Goal: Task Accomplishment & Management: Manage account settings

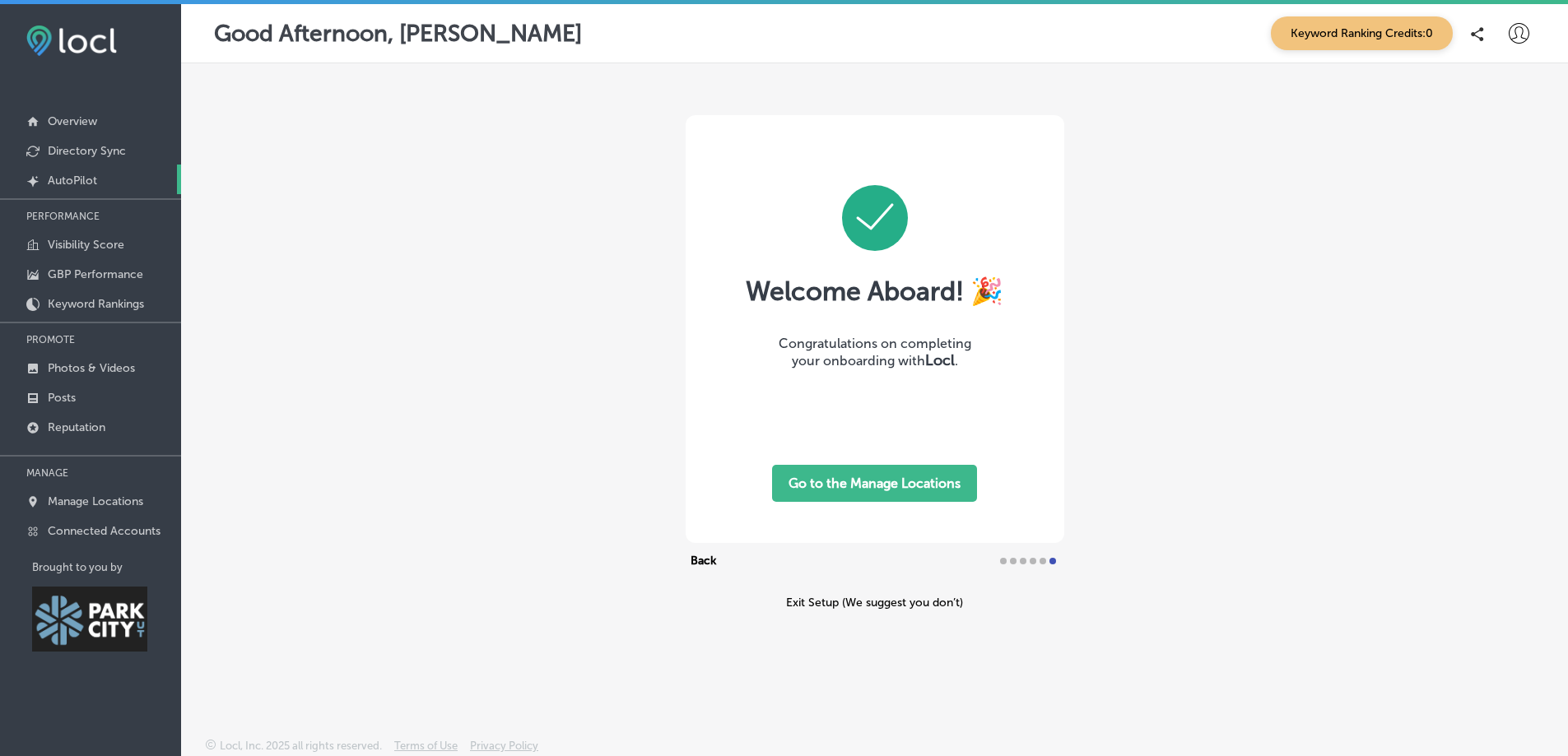
click at [69, 176] on p "AutoPilot" at bounding box center [72, 180] width 49 height 14
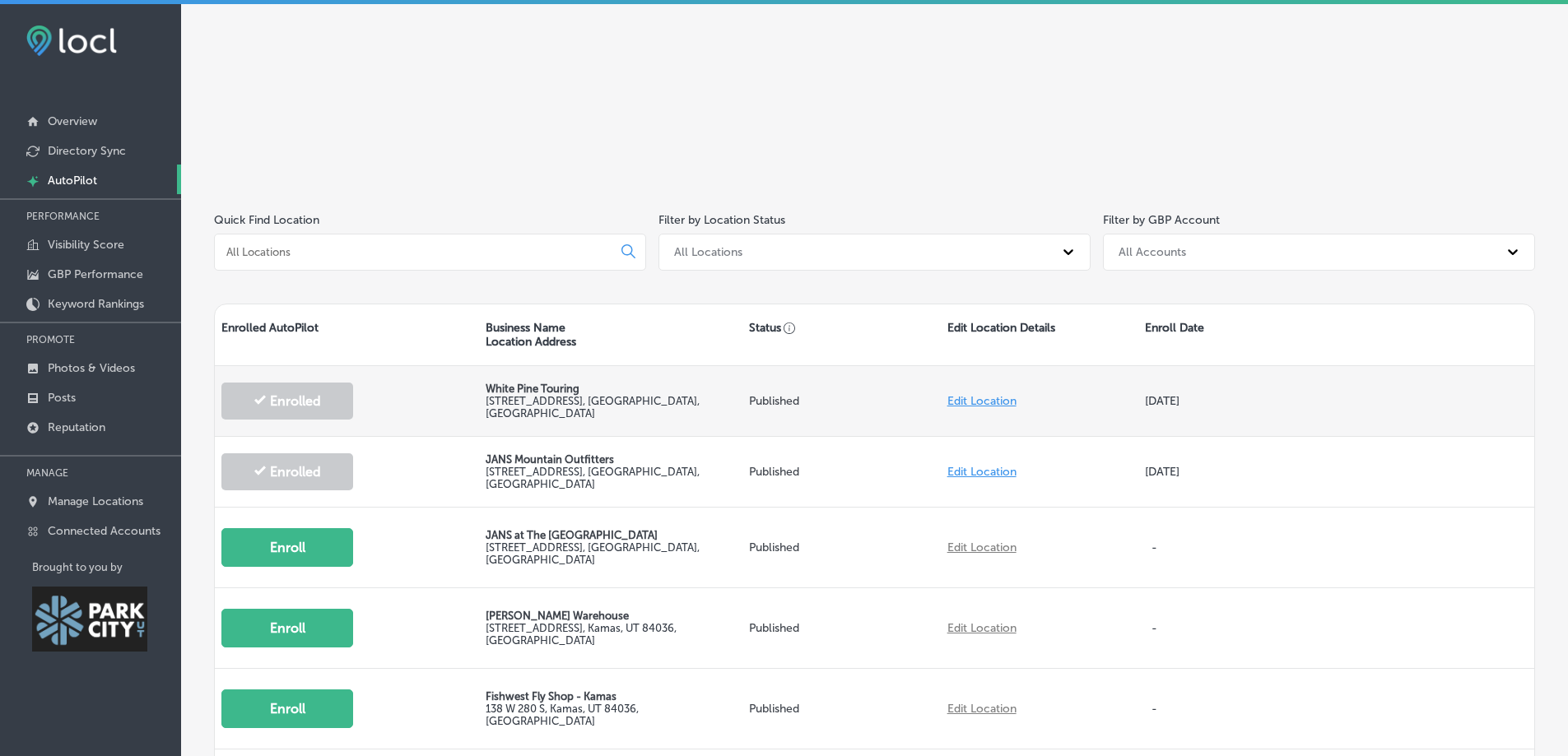
scroll to position [247, 0]
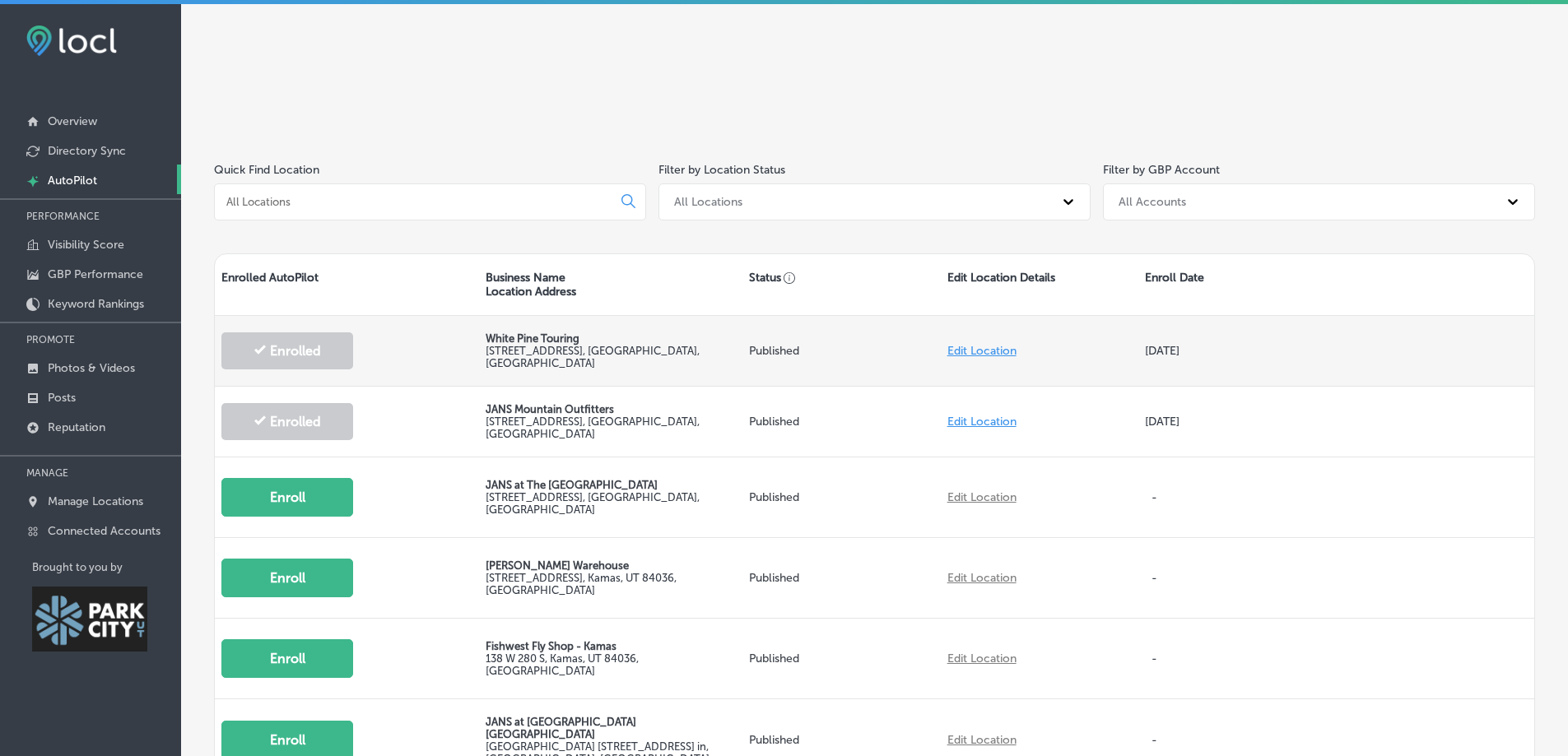
click at [964, 348] on link "Edit Location" at bounding box center [982, 351] width 69 height 14
select select "US"
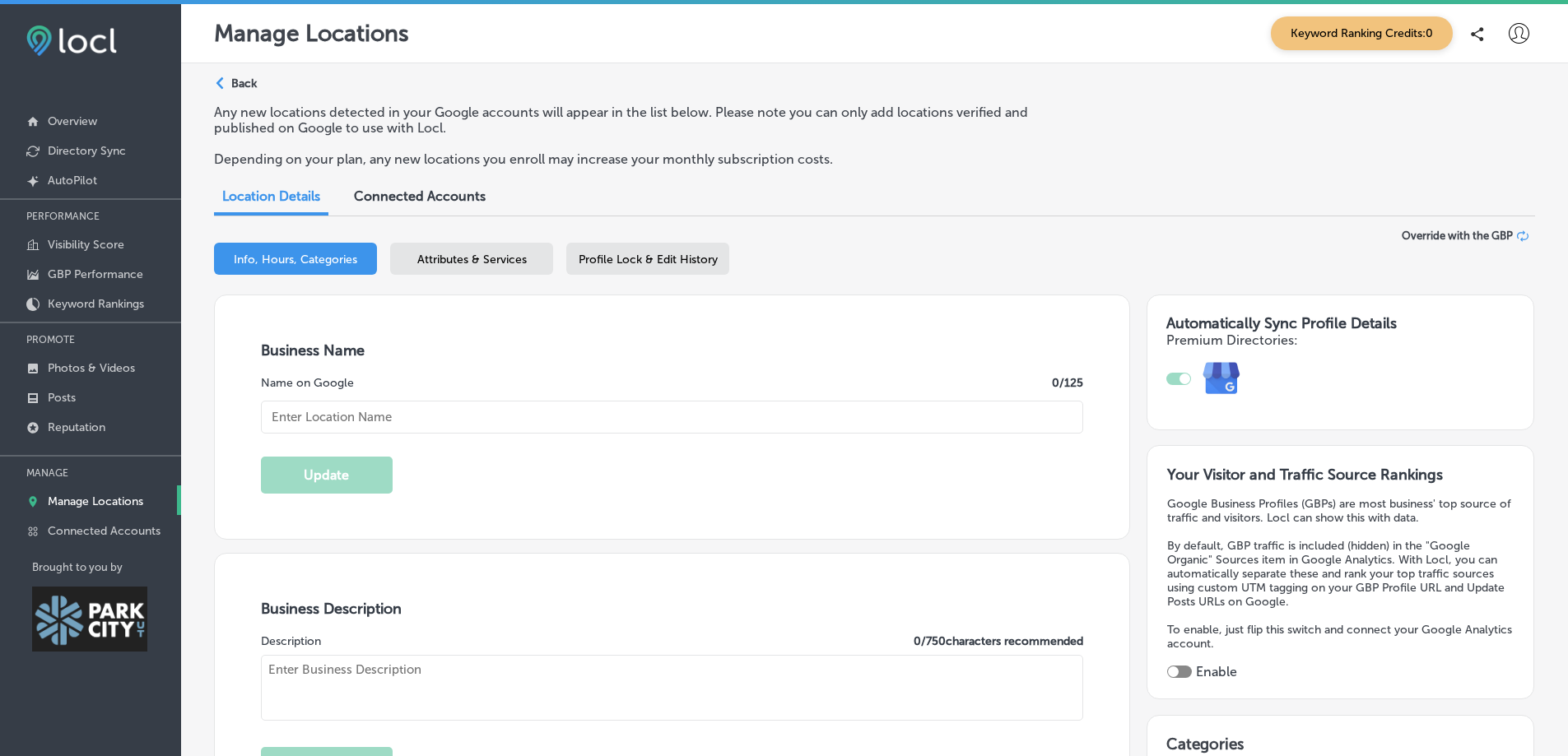
scroll to position [82, 0]
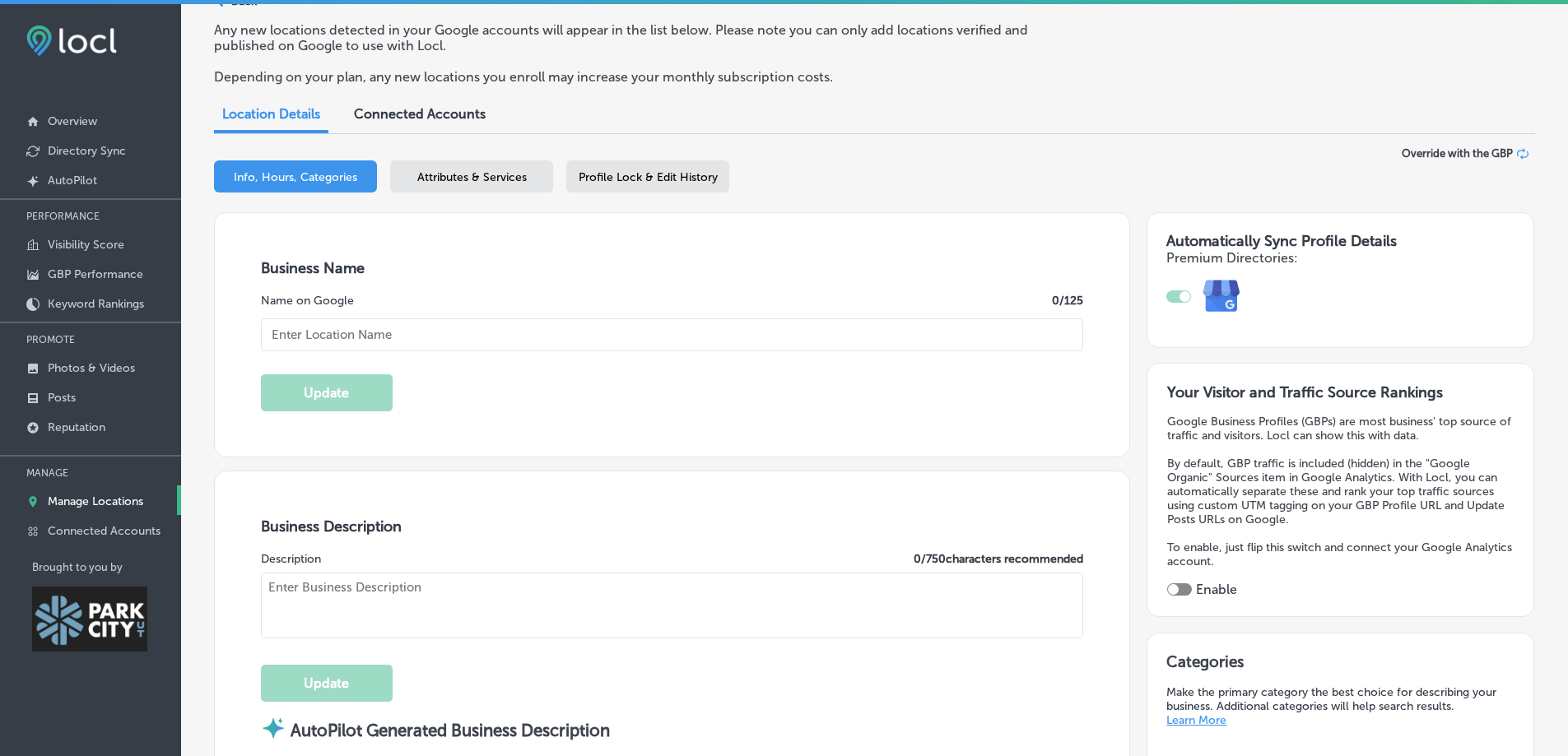
type textarea "Experience adventure with White Pine Touring, the leading outdoor sports store …"
type input "White Pine Touring"
type input "[STREET_ADDRESS]"
type input "[GEOGRAPHIC_DATA]"
type input "84060"
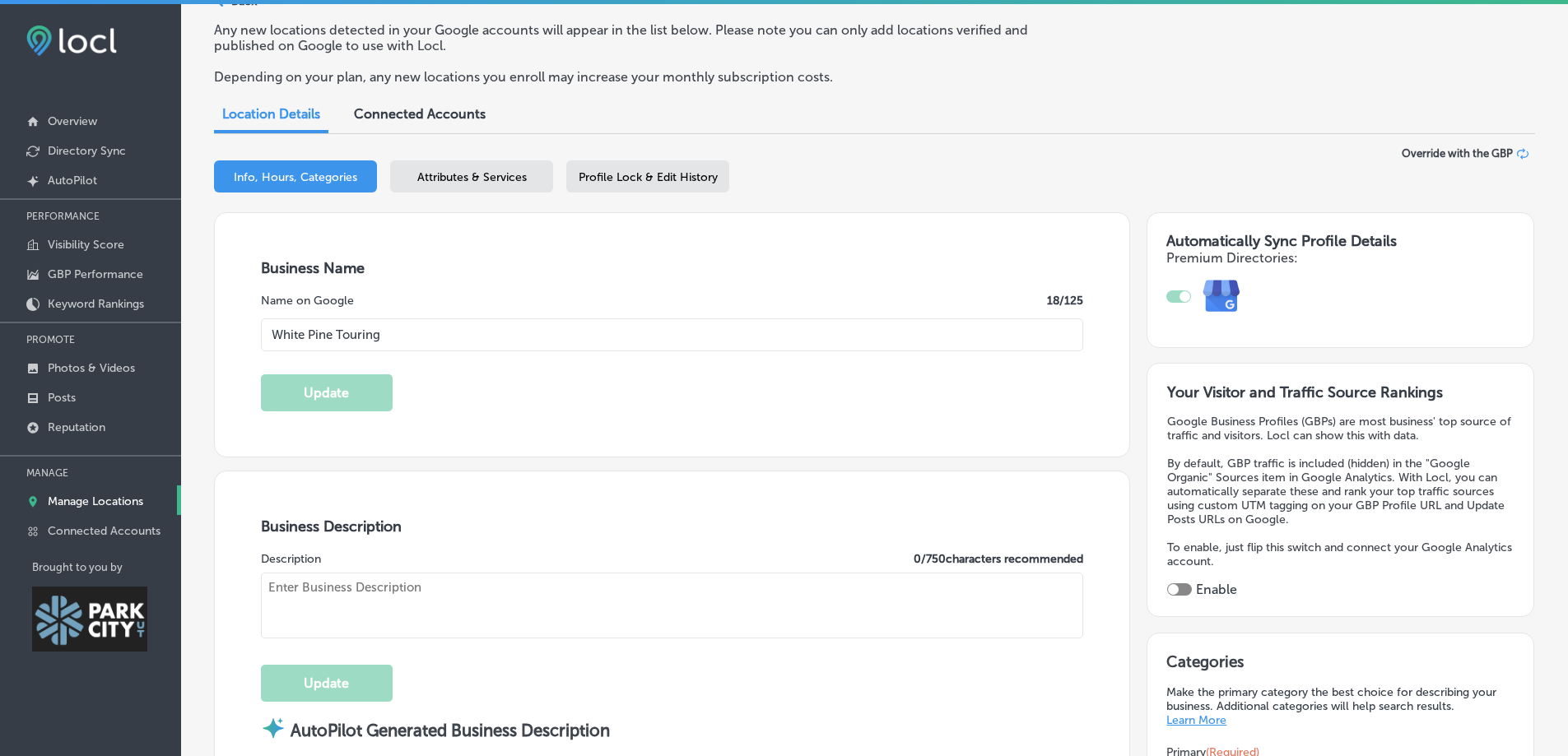
type input "US"
type input "[URL][DOMAIN_NAME]"
checkbox input "true"
type textarea "Discover adventure at [GEOGRAPHIC_DATA] Touring, your ultimate outdoor sports s…"
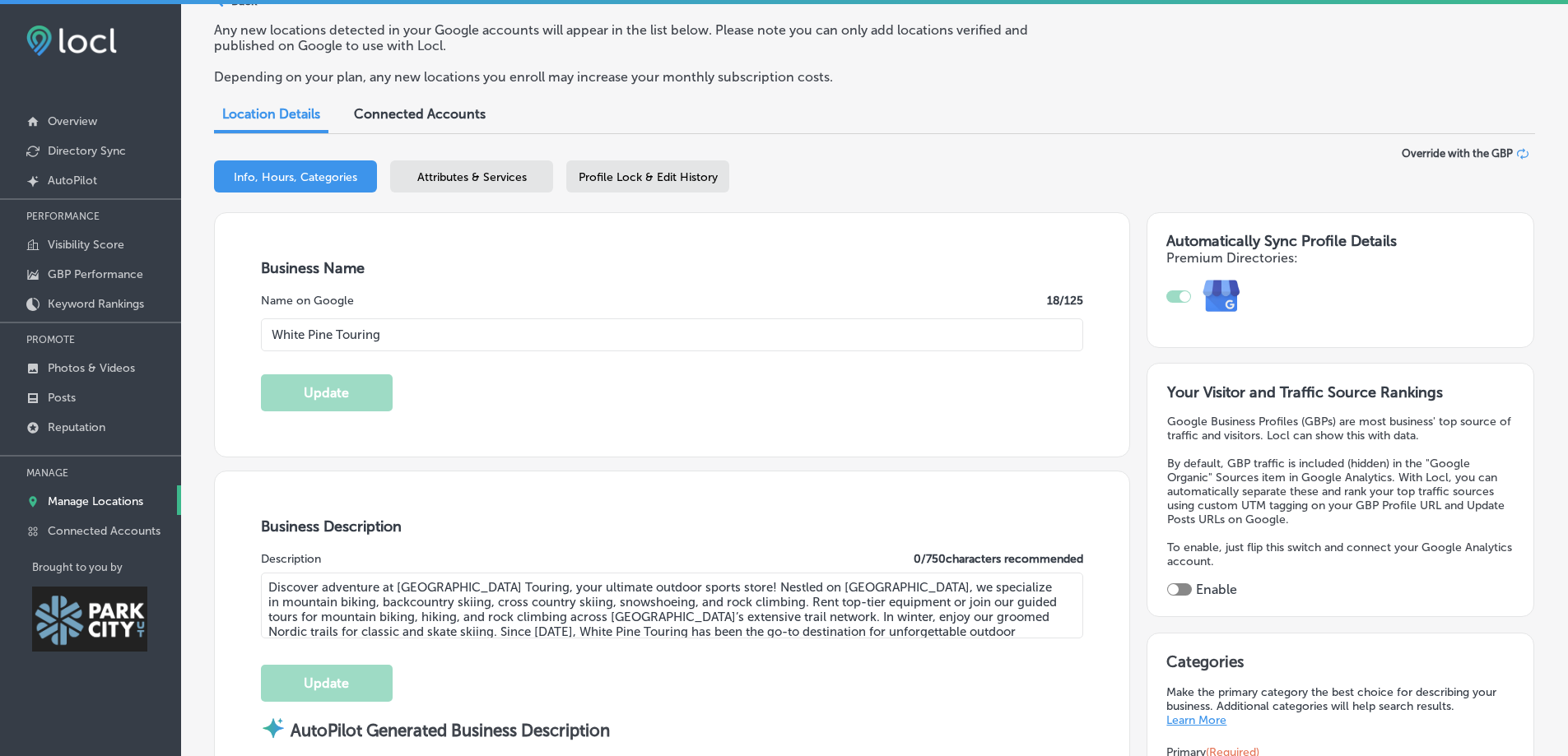
type input "[PHONE_NUMBER]"
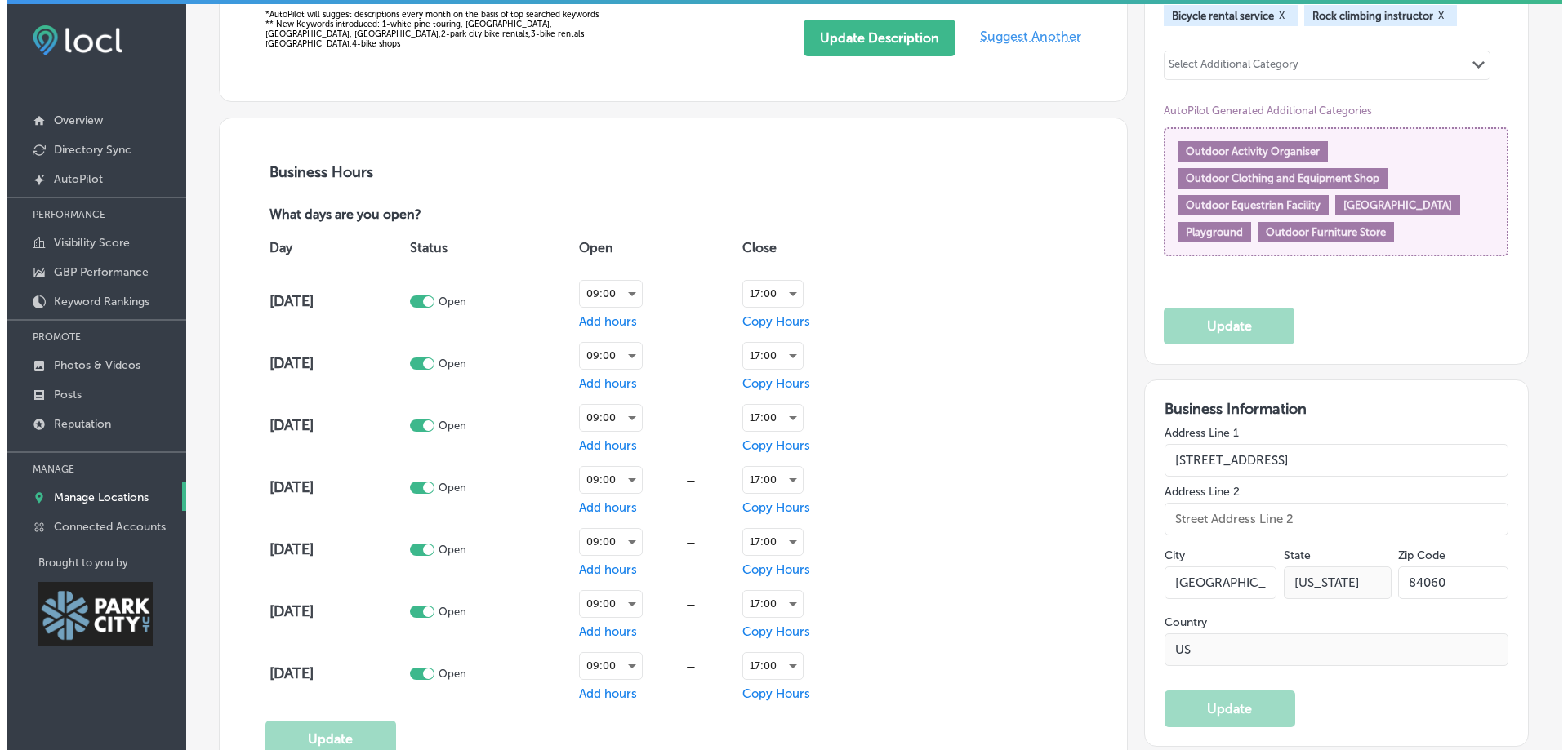
scroll to position [1061, 0]
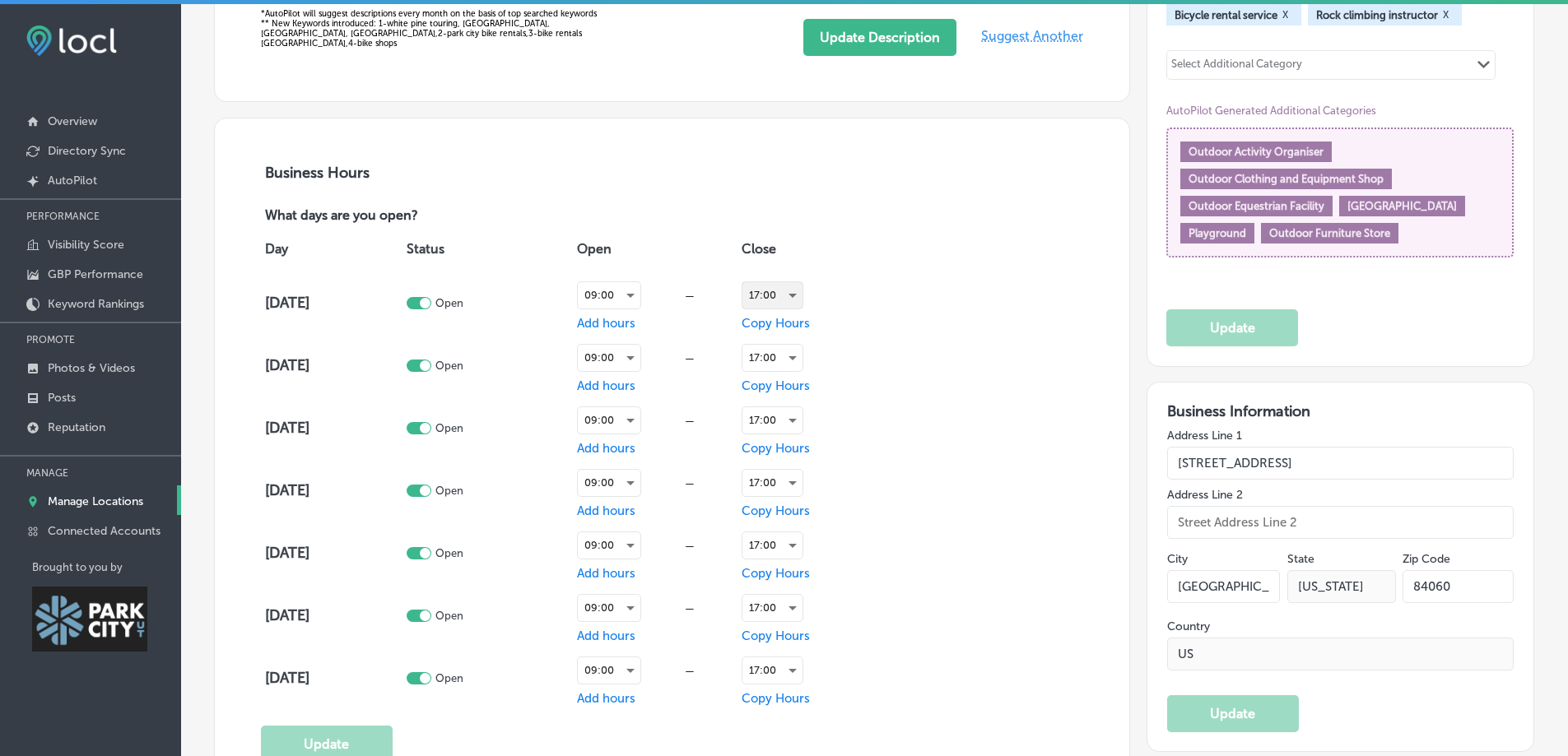
click at [787, 295] on div "17:00" at bounding box center [772, 295] width 60 height 26
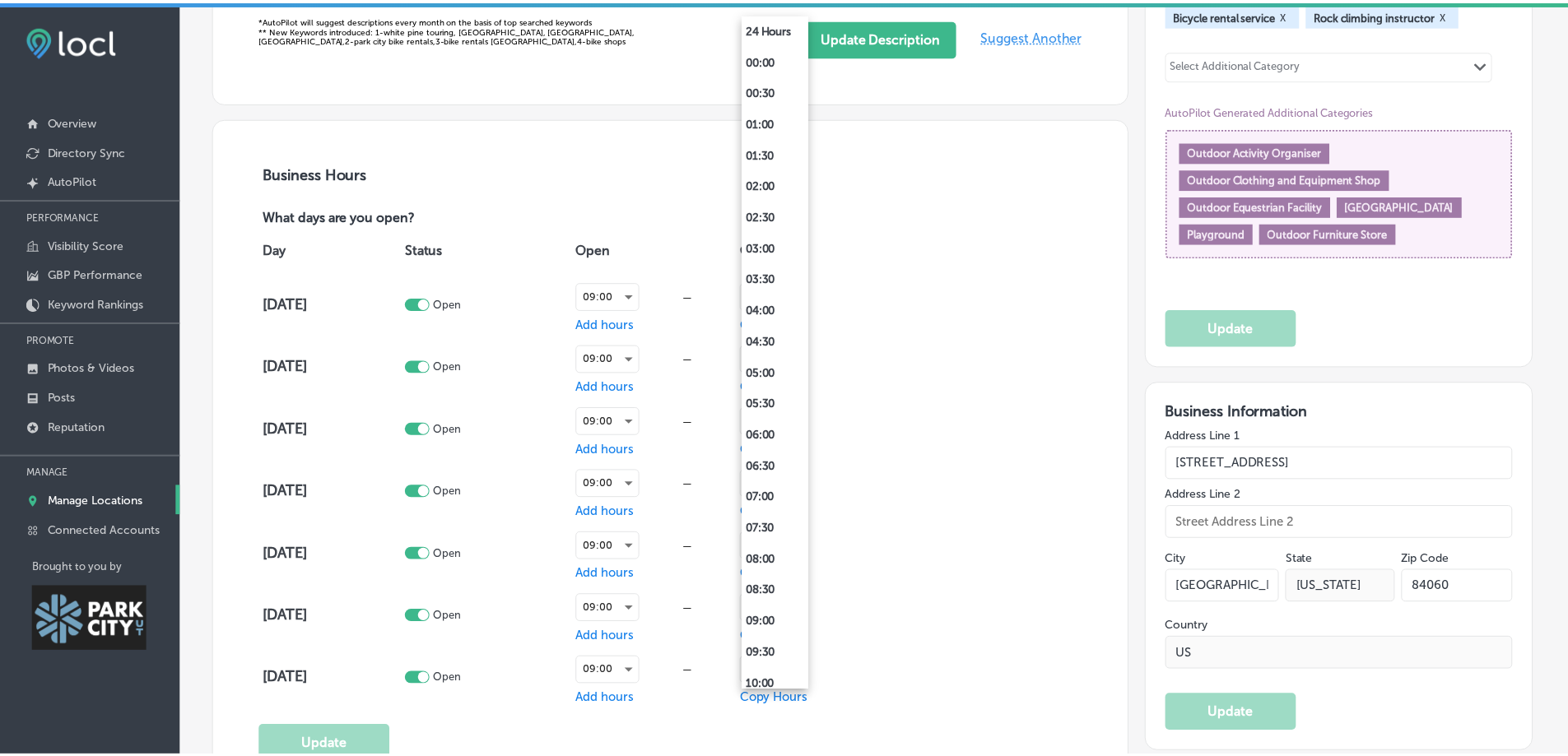
scroll to position [772, 0]
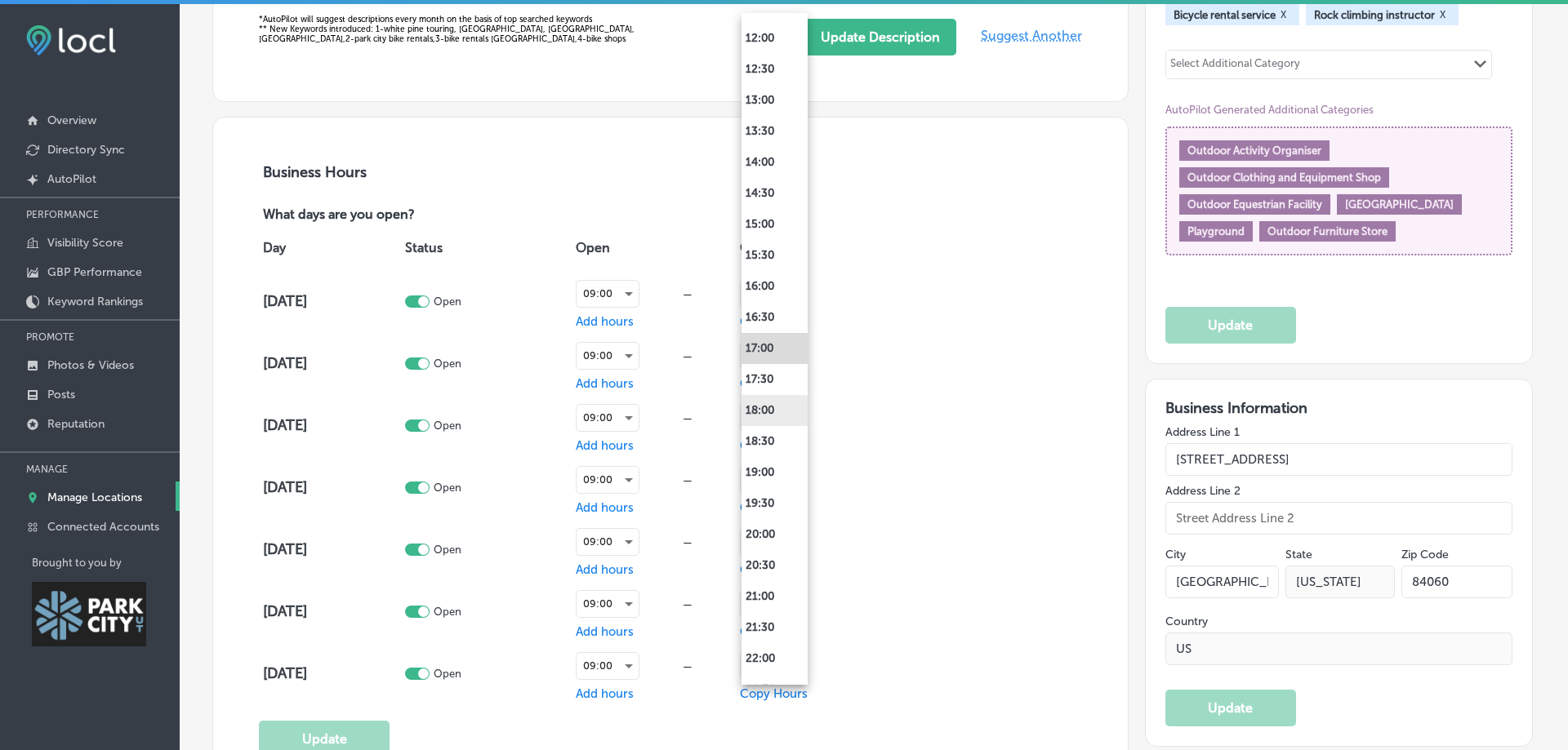
click at [761, 405] on li "18:00" at bounding box center [775, 410] width 66 height 31
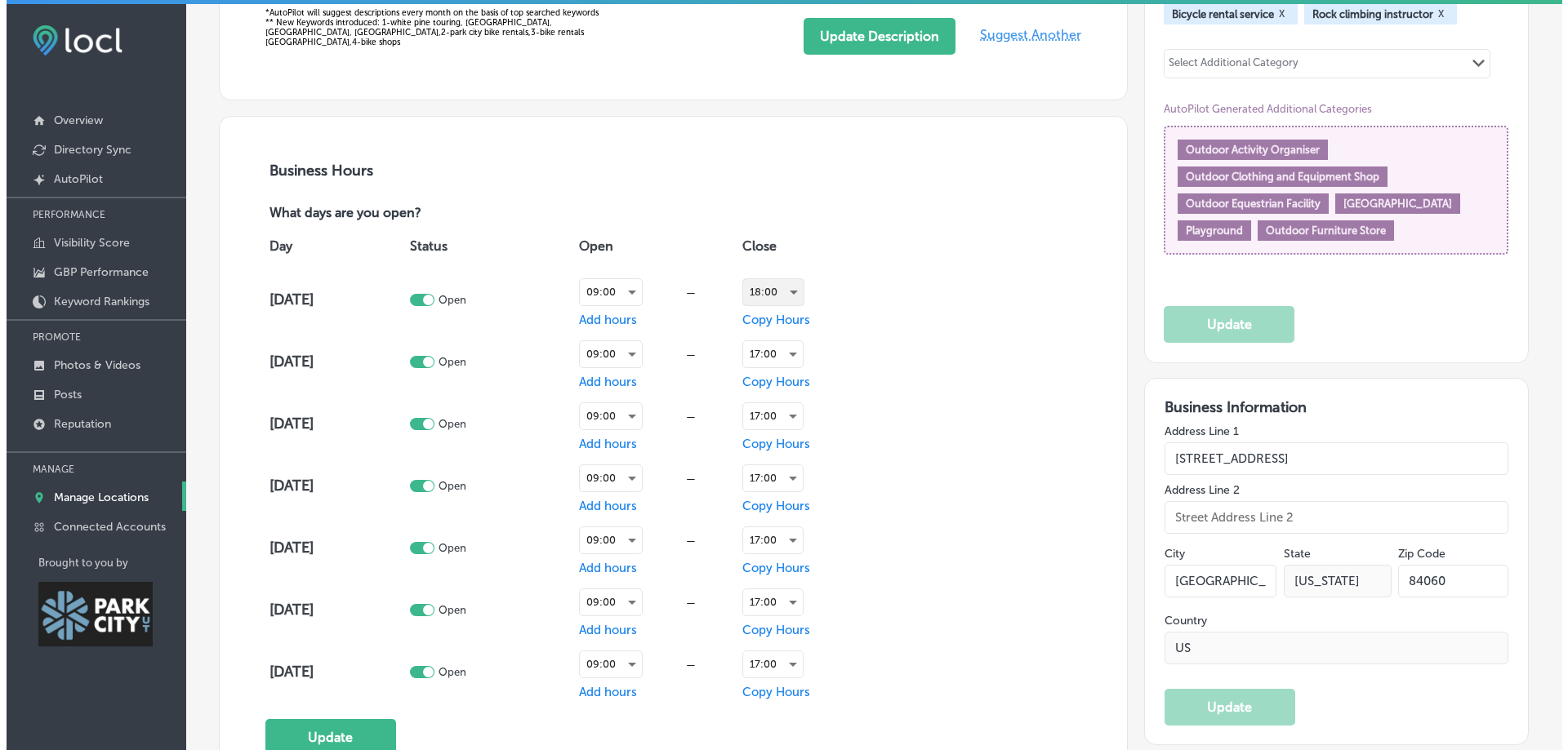
scroll to position [1061, 0]
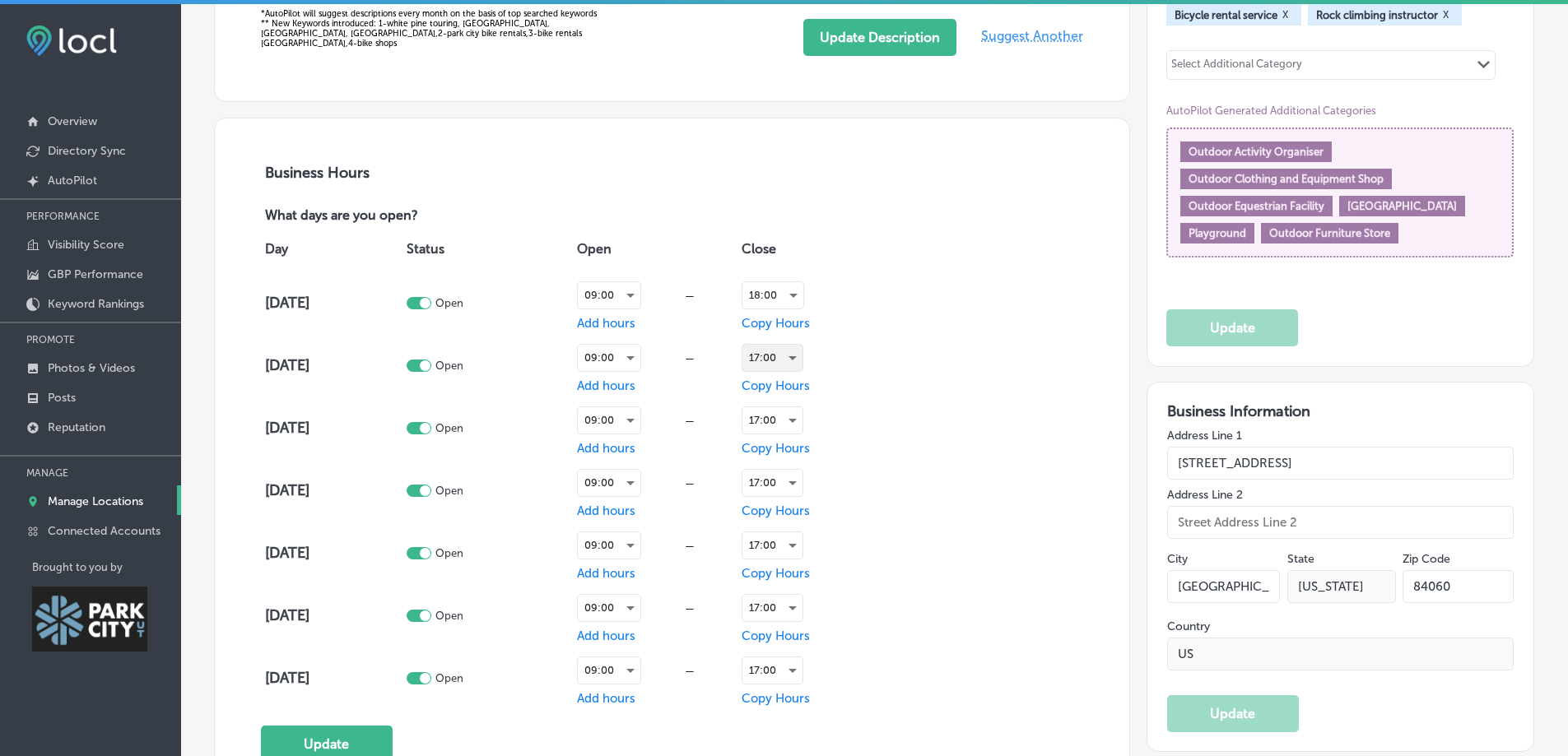
click at [774, 359] on div "17:00" at bounding box center [772, 358] width 60 height 26
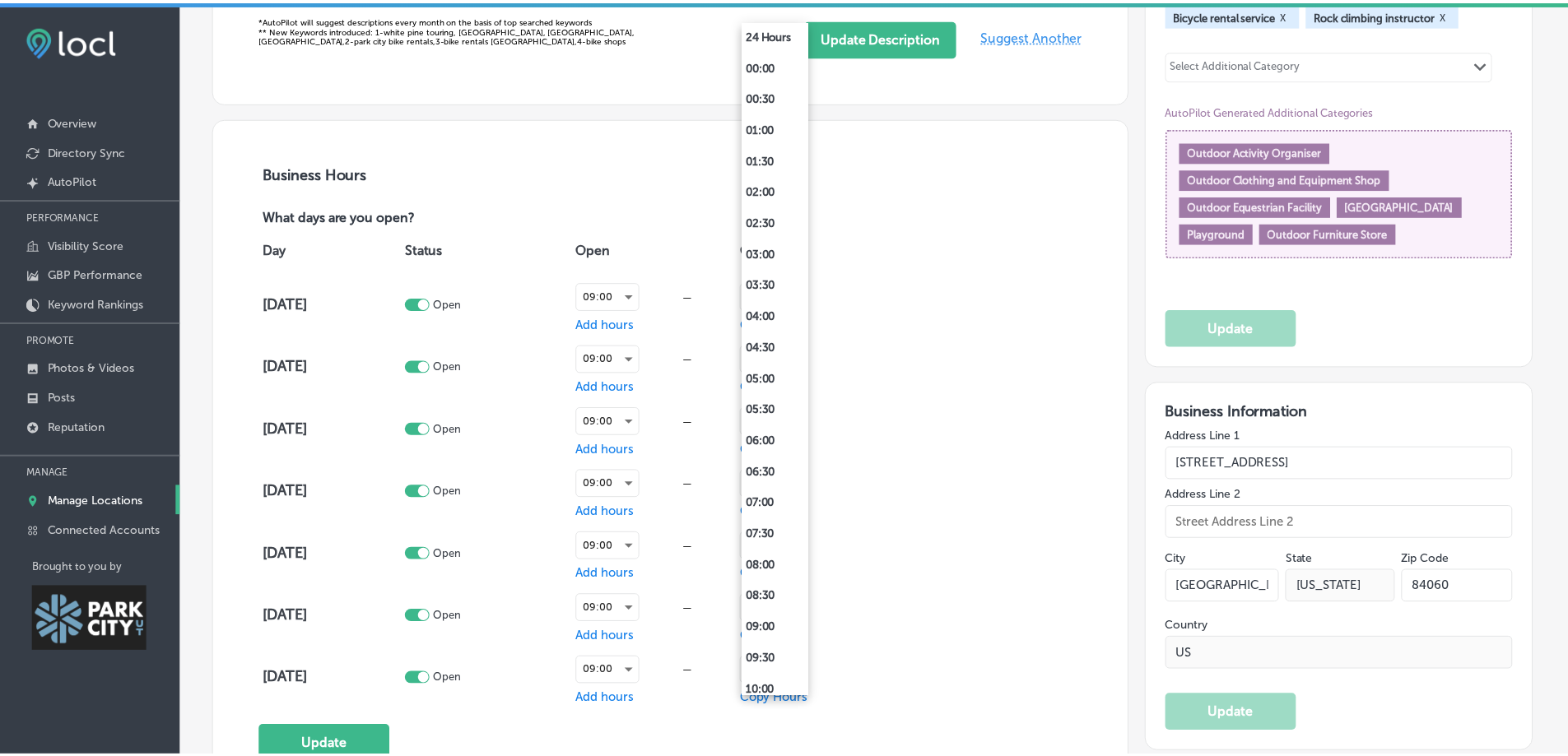
scroll to position [772, 0]
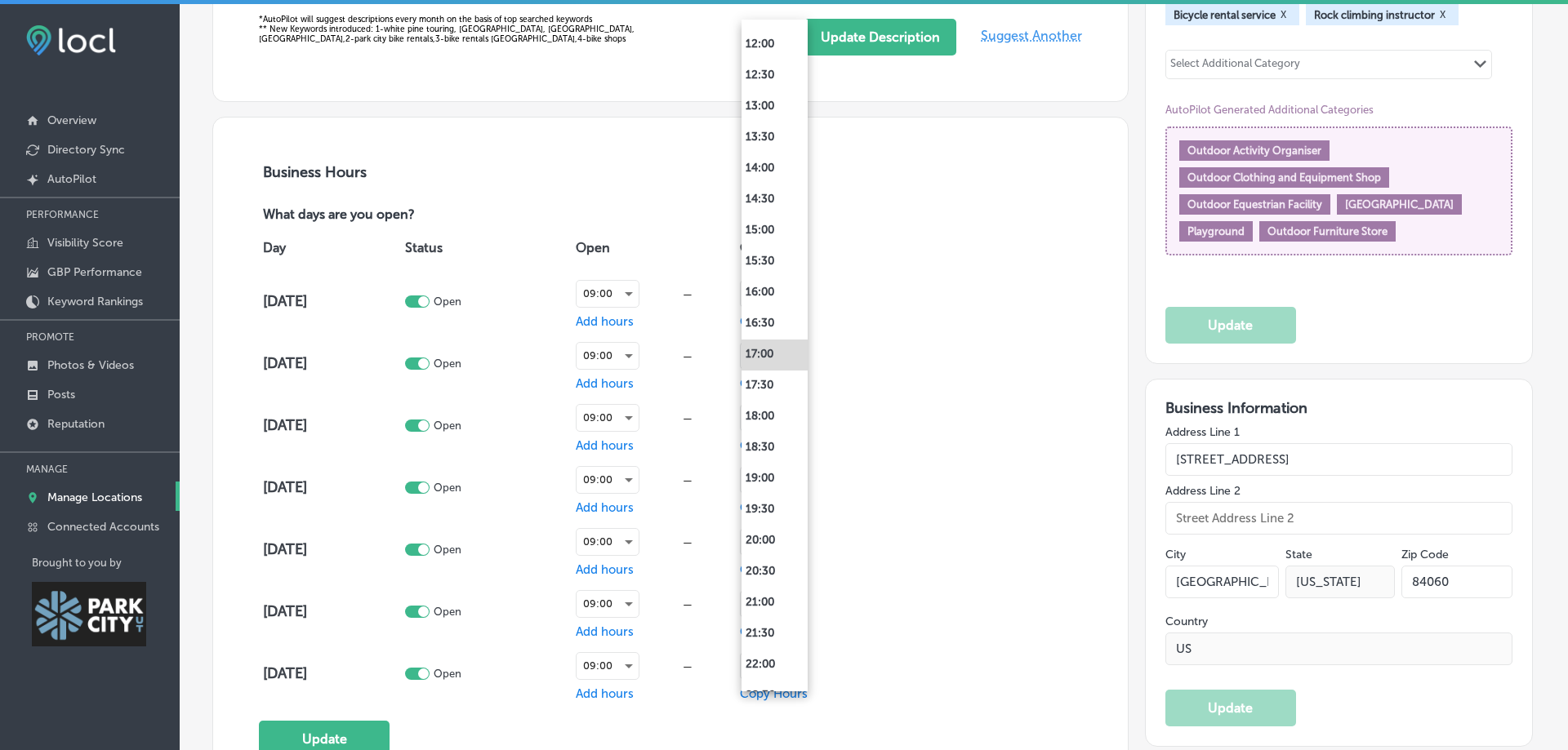
click at [890, 387] on div at bounding box center [784, 375] width 1568 height 750
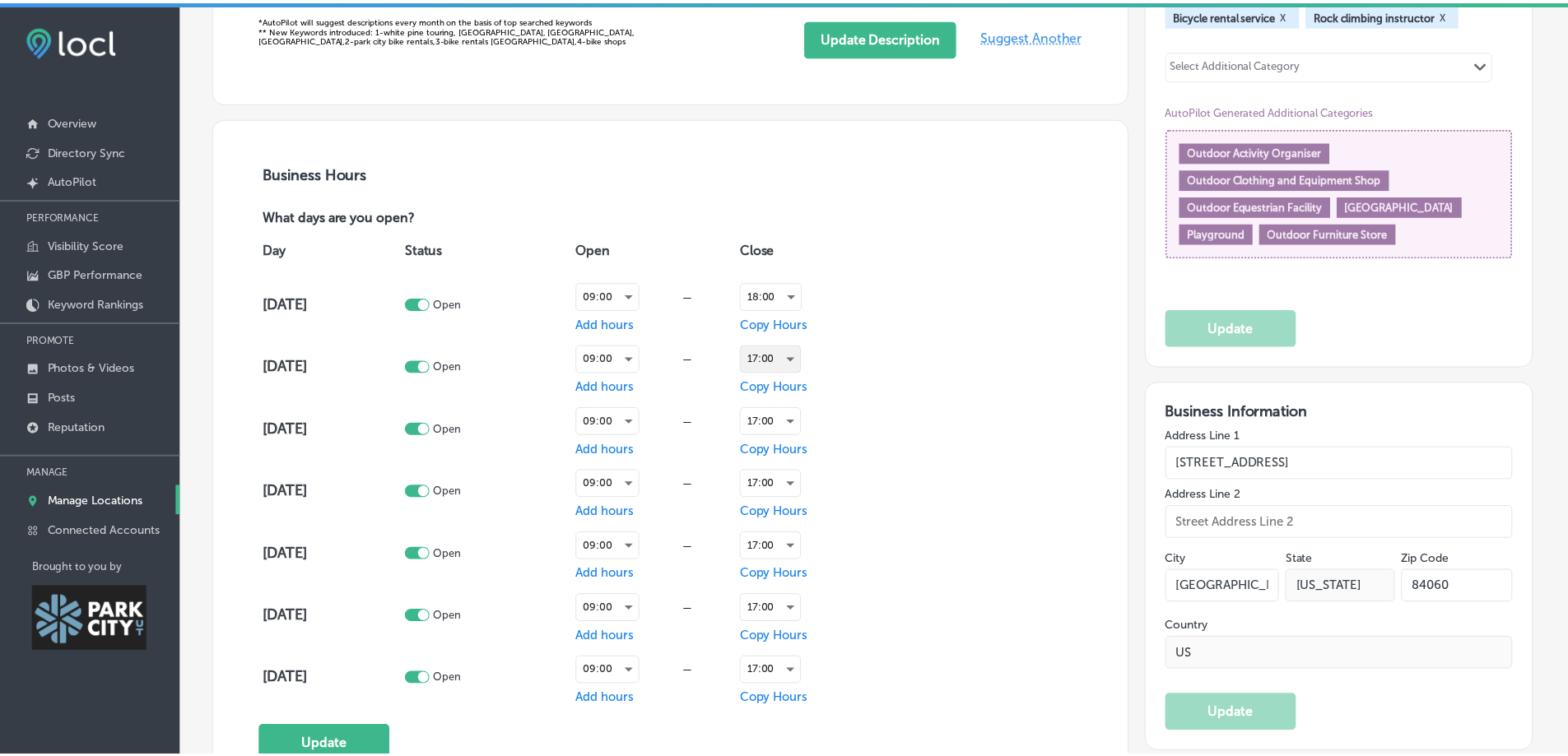
scroll to position [1070, 0]
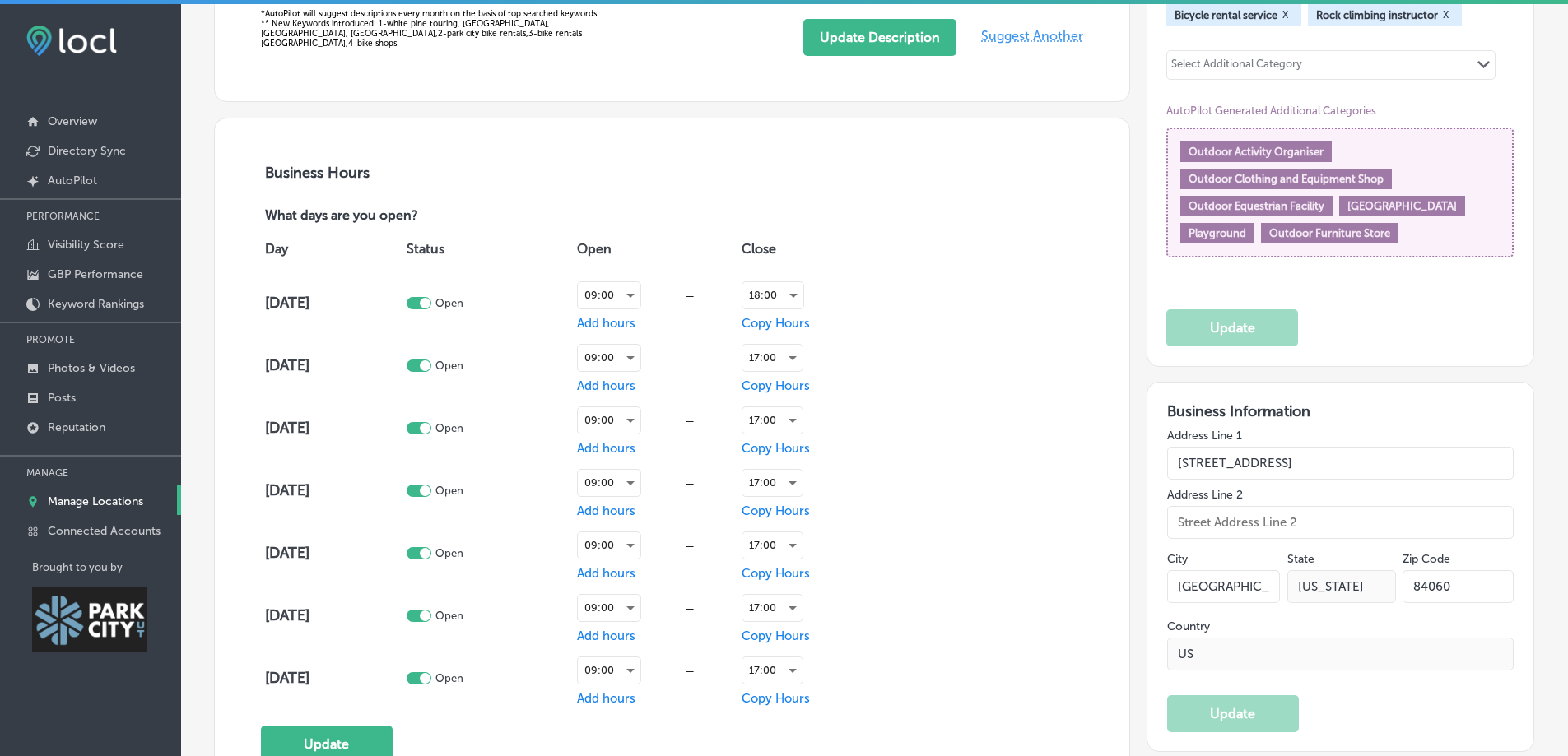
click at [770, 384] on span "Copy Hours" at bounding box center [776, 386] width 69 height 15
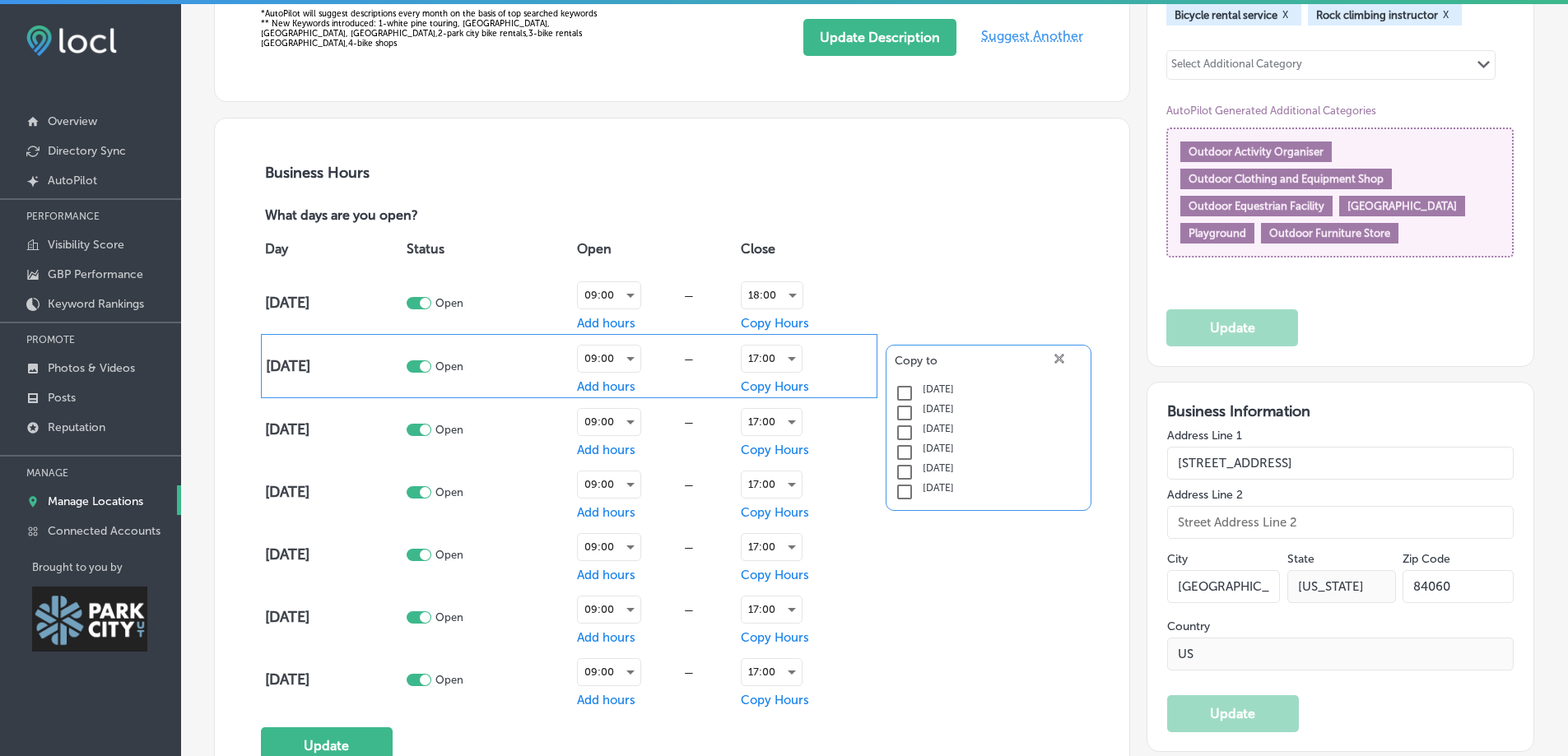
click at [902, 384] on input "checkbox" at bounding box center [904, 392] width 19 height 19
checkbox input "true"
click at [902, 403] on input "checkbox" at bounding box center [904, 413] width 19 height 19
checkbox input "true"
click at [899, 432] on input "checkbox" at bounding box center [904, 432] width 19 height 19
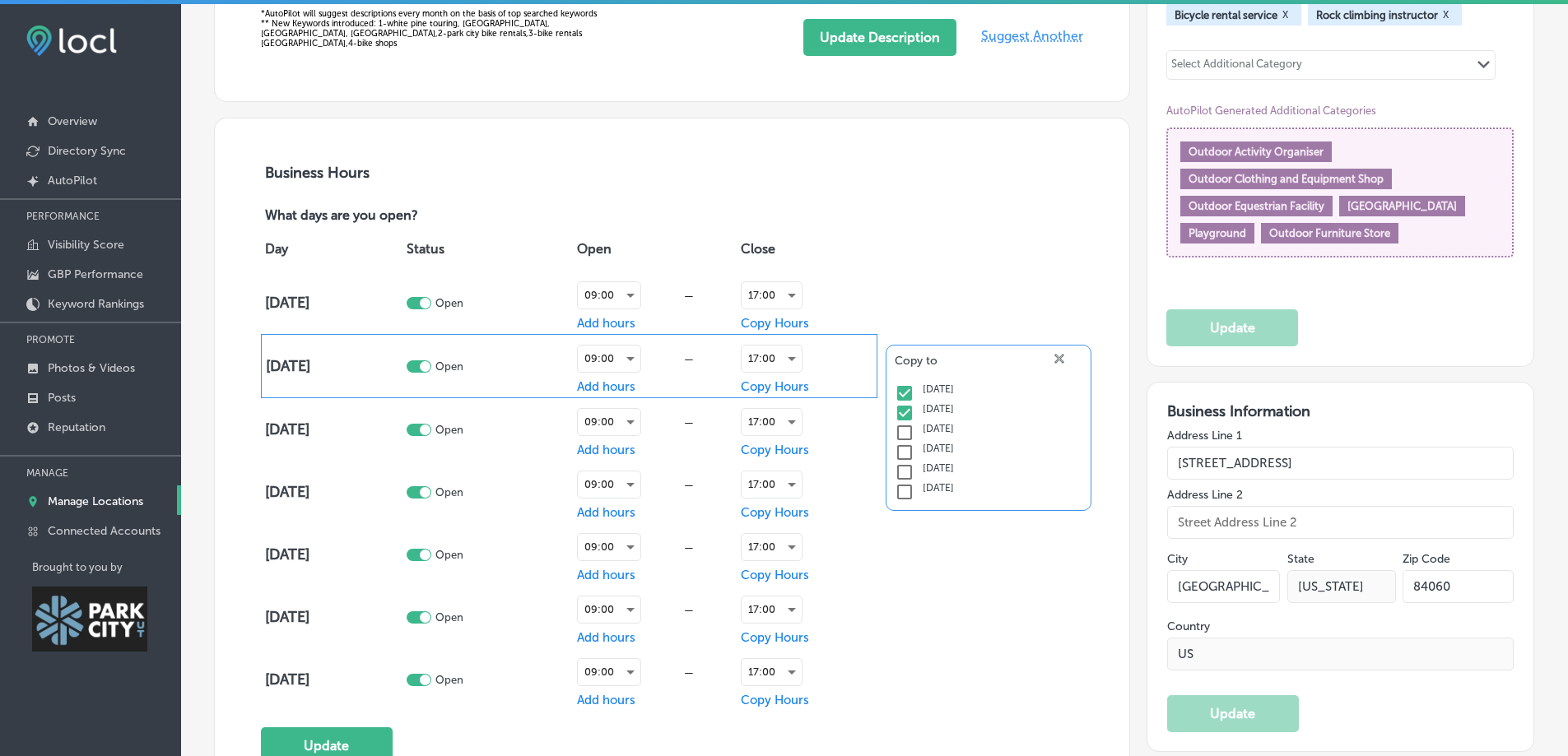
checkbox input "true"
click at [899, 443] on input "checkbox" at bounding box center [904, 452] width 19 height 19
checkbox input "true"
click at [902, 466] on input "checkbox" at bounding box center [904, 472] width 19 height 19
checkbox input "true"
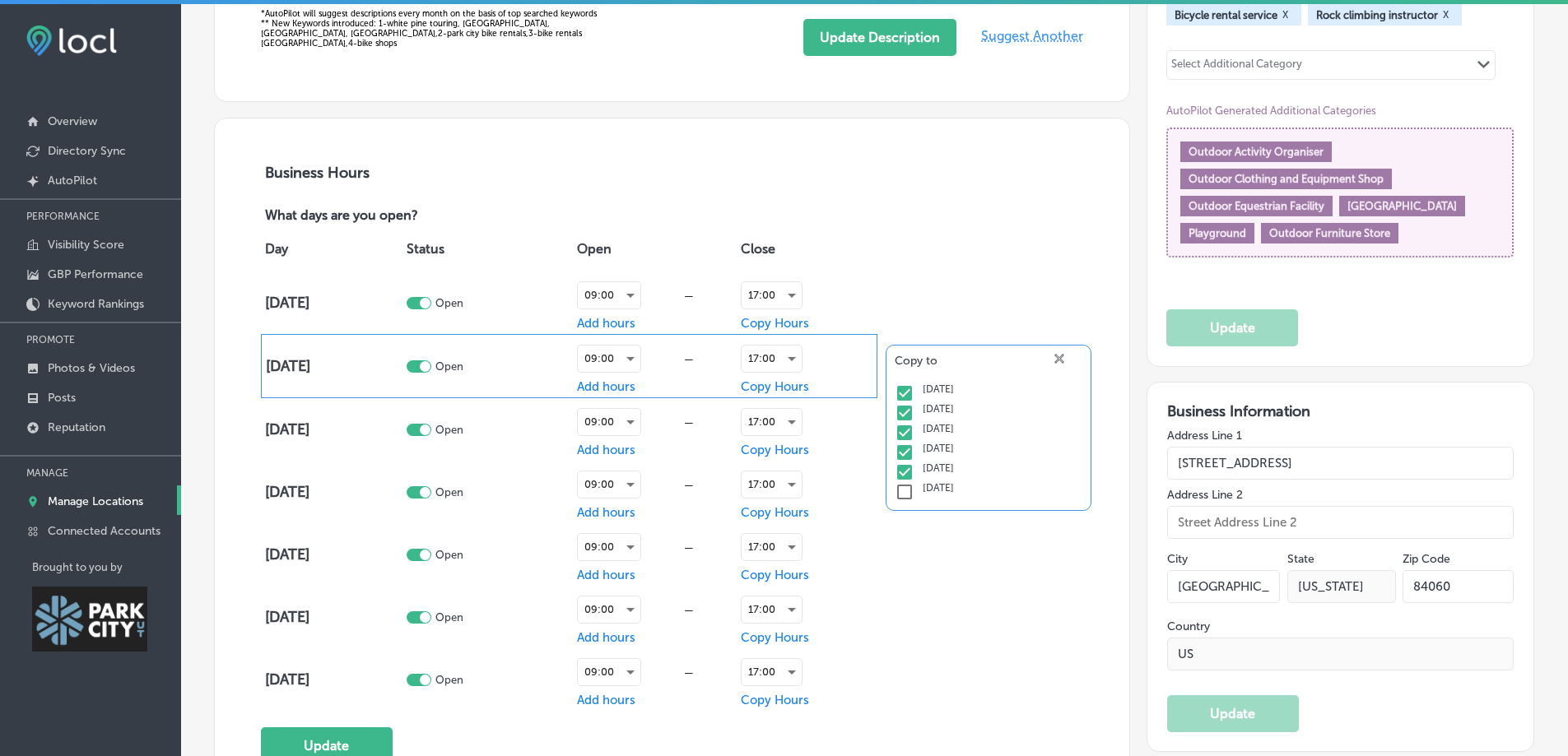
click at [960, 527] on div "Copy to close Created with Sketch. [DATE] [DATE] [DATE] [DATE] [DATE] [DATE]" at bounding box center [979, 490] width 206 height 167
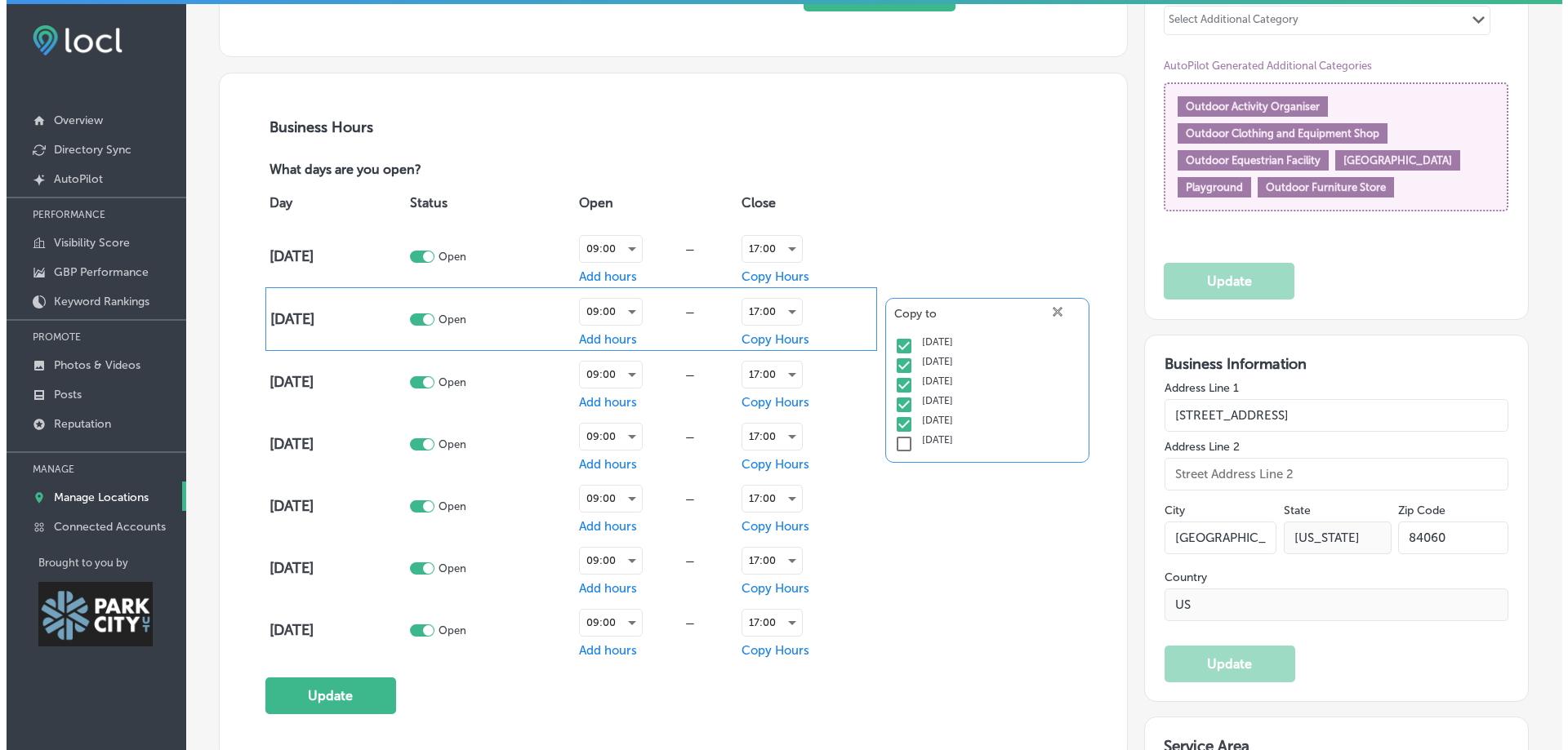
scroll to position [1143, 0]
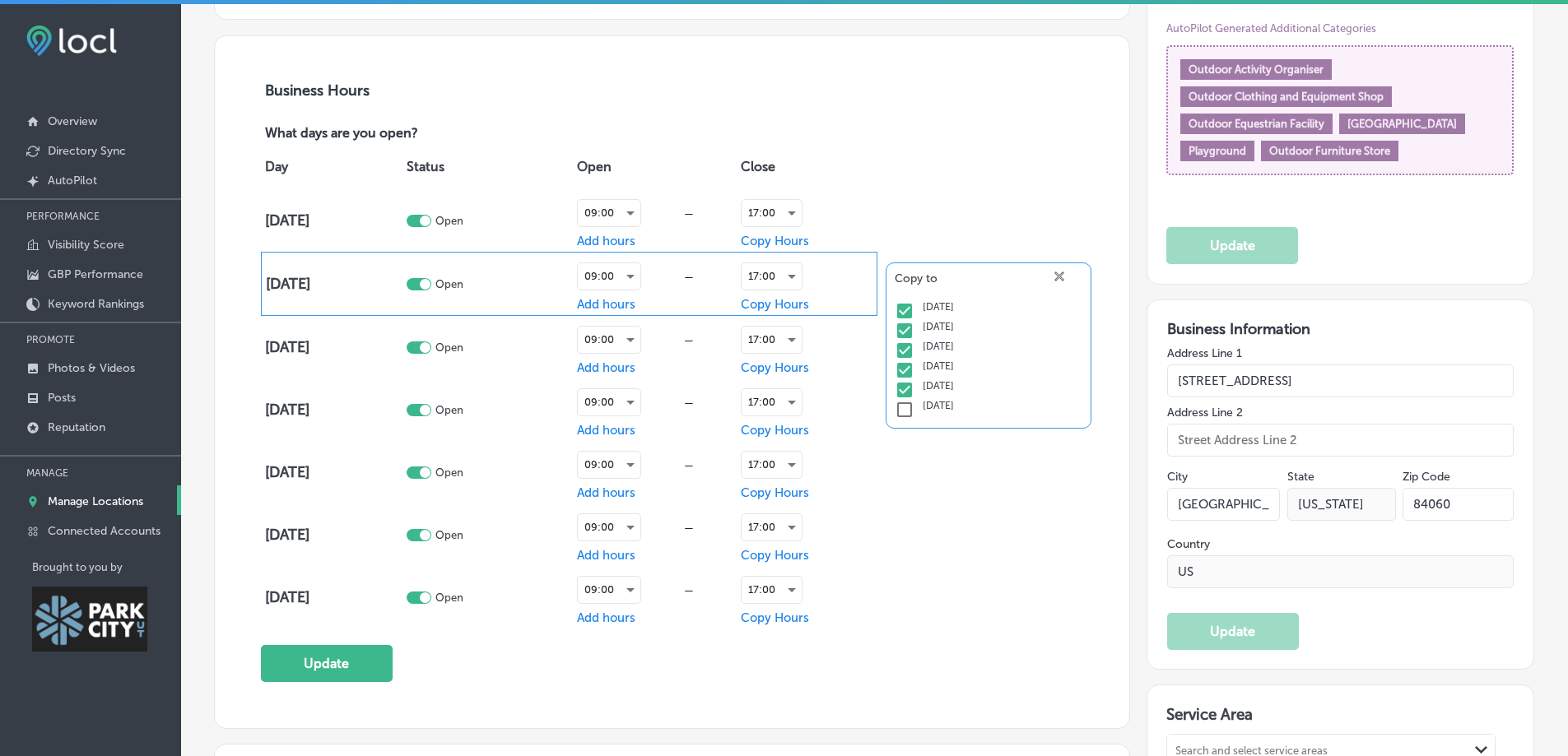
click at [321, 660] on button "Update" at bounding box center [326, 664] width 132 height 37
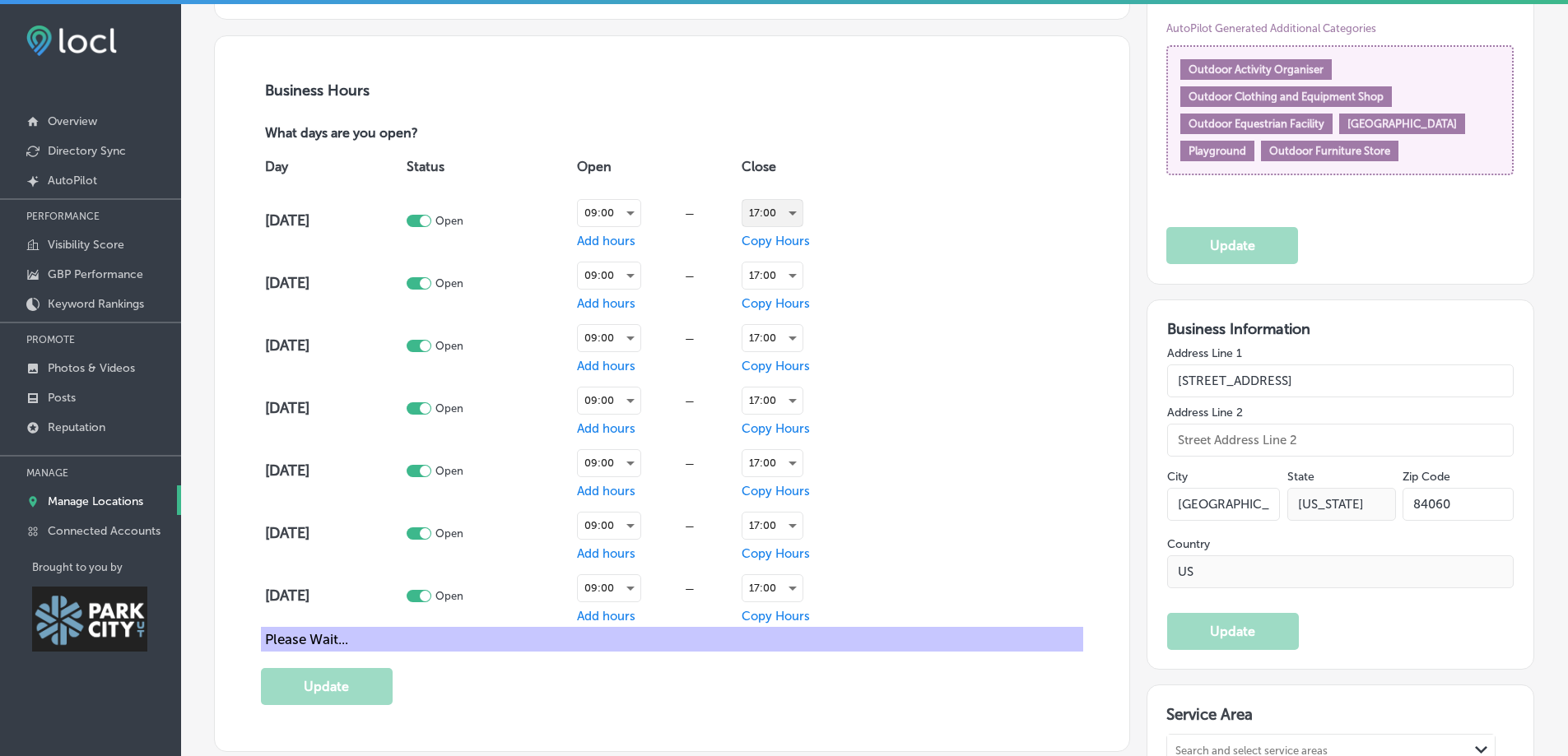
click at [758, 213] on div "17:00" at bounding box center [772, 212] width 60 height 26
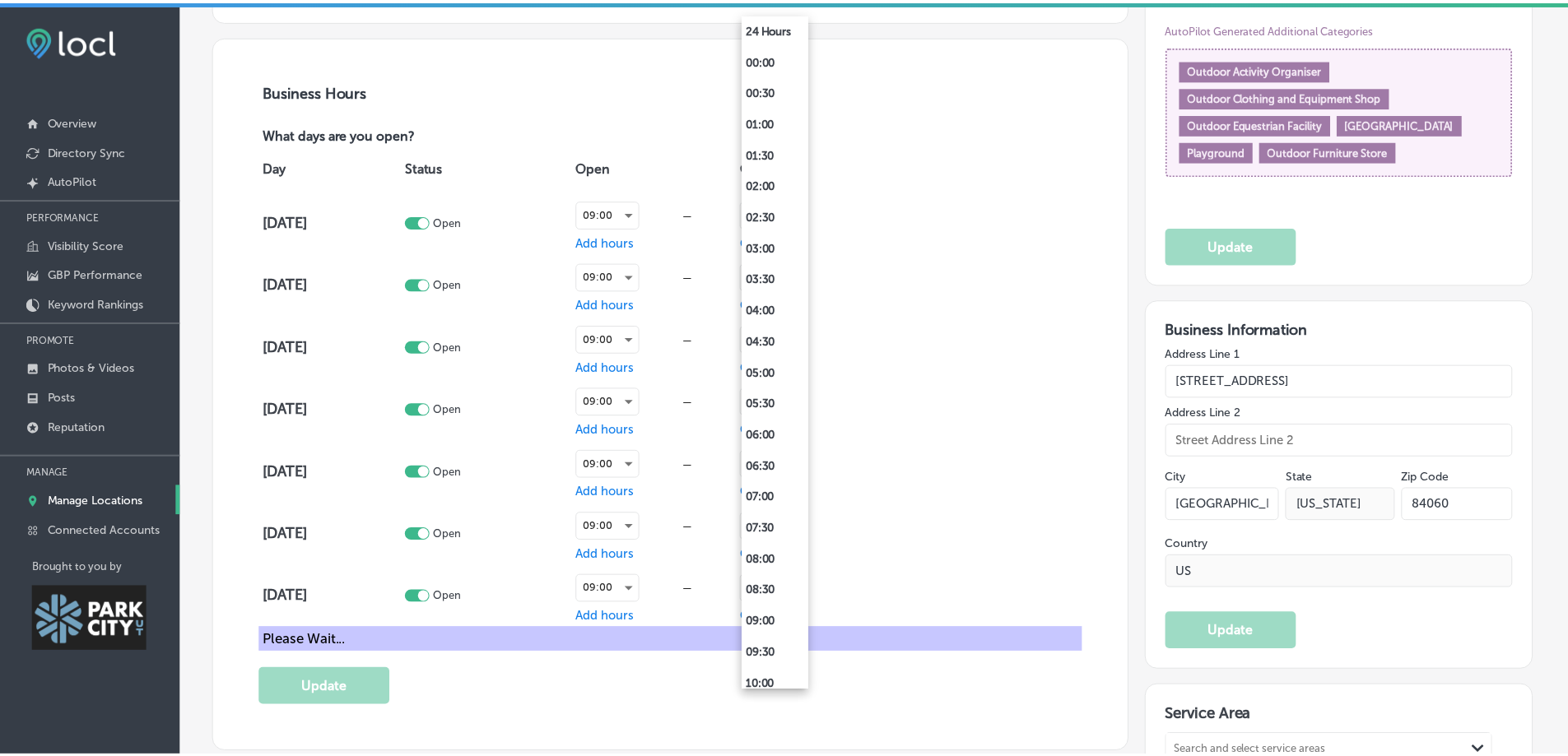
scroll to position [772, 0]
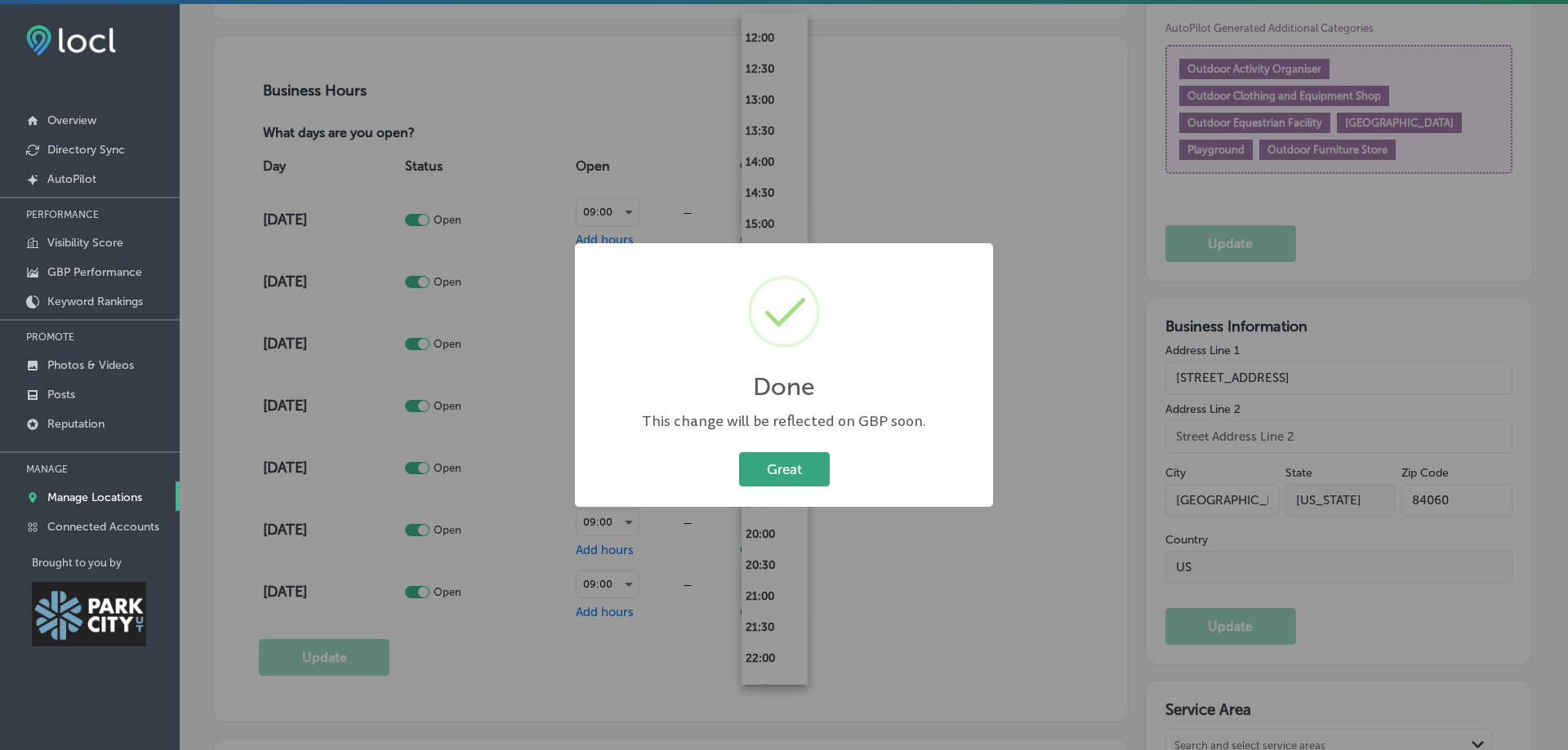
click at [792, 485] on button "Great" at bounding box center [785, 469] width 91 height 34
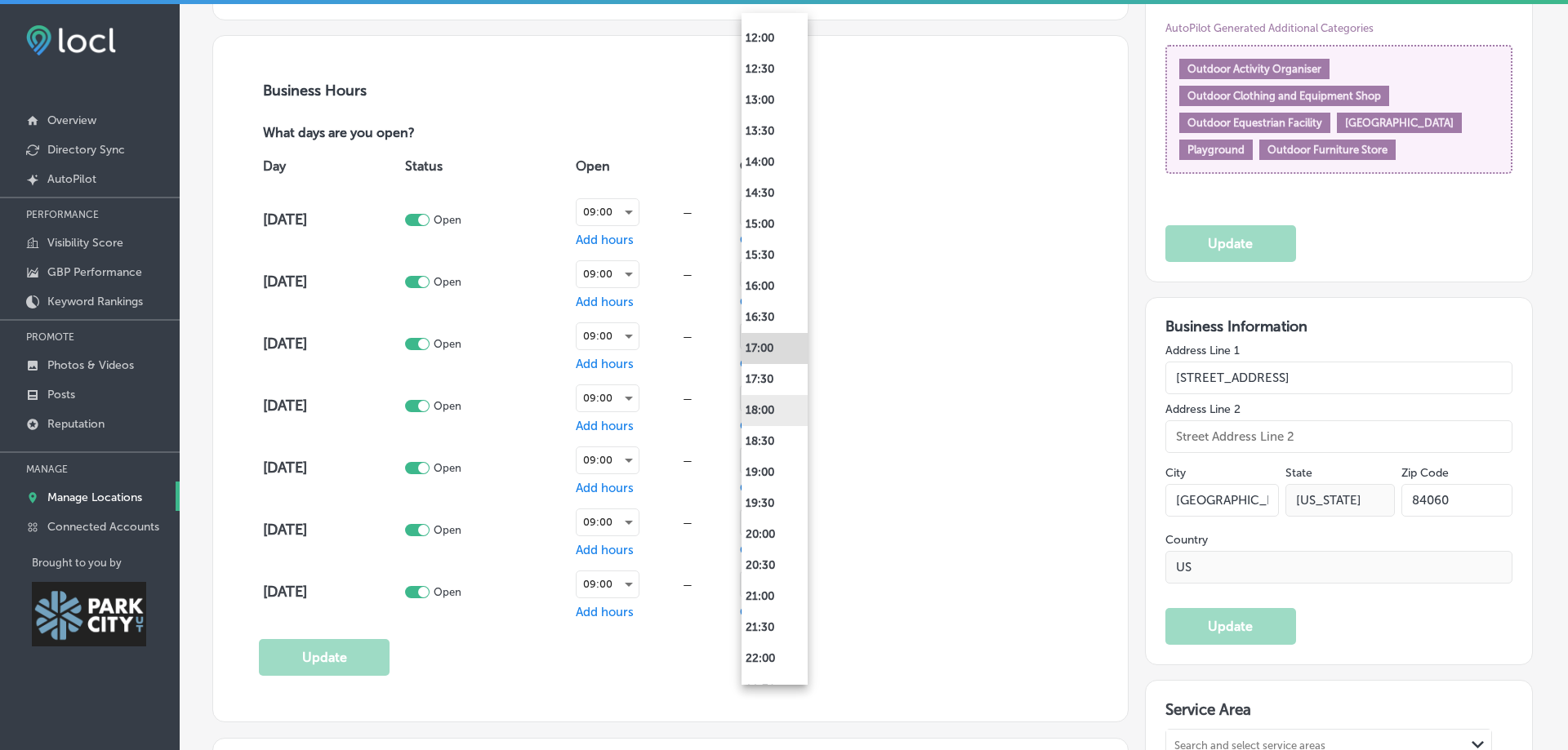
click at [762, 420] on li "18:00" at bounding box center [775, 410] width 66 height 31
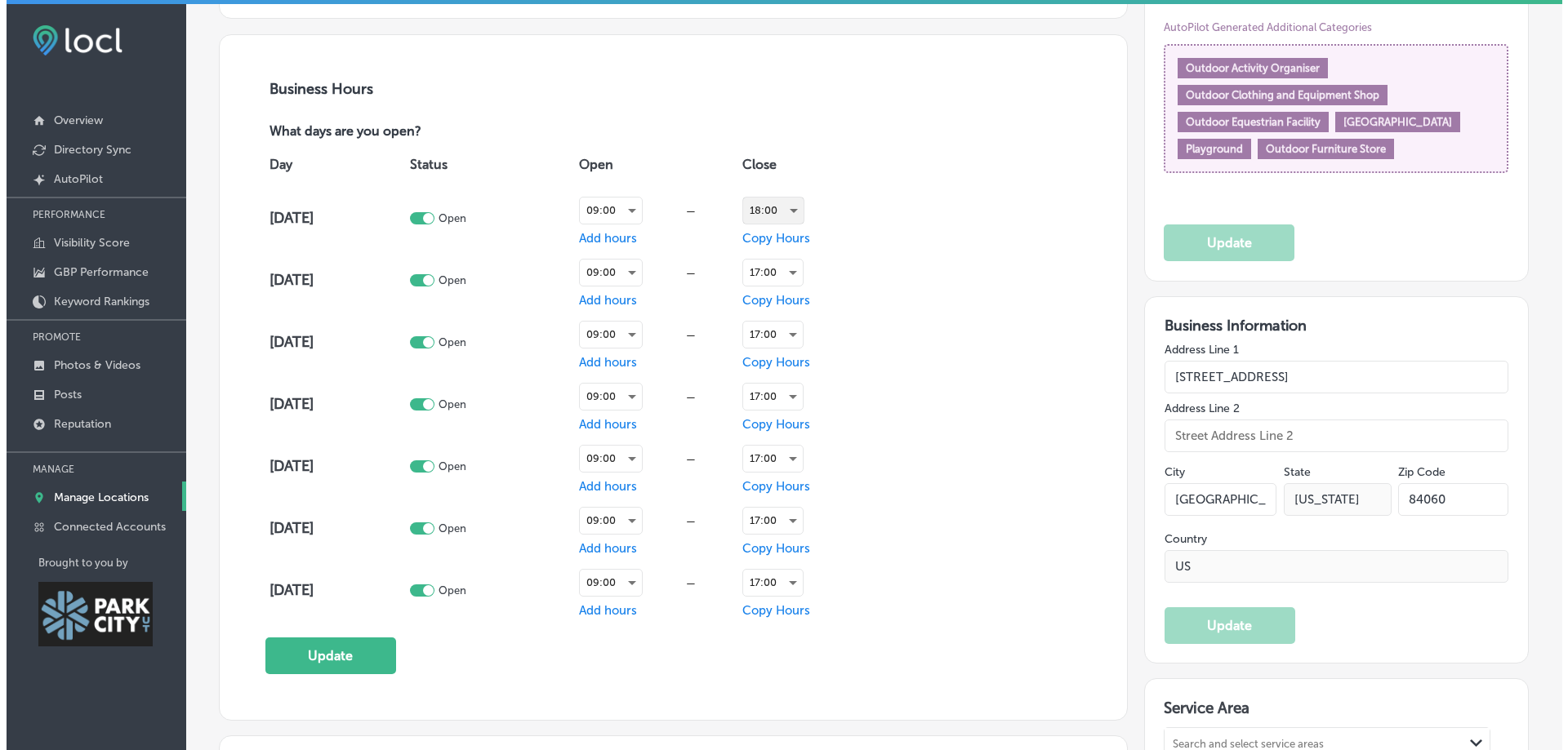
scroll to position [1143, 0]
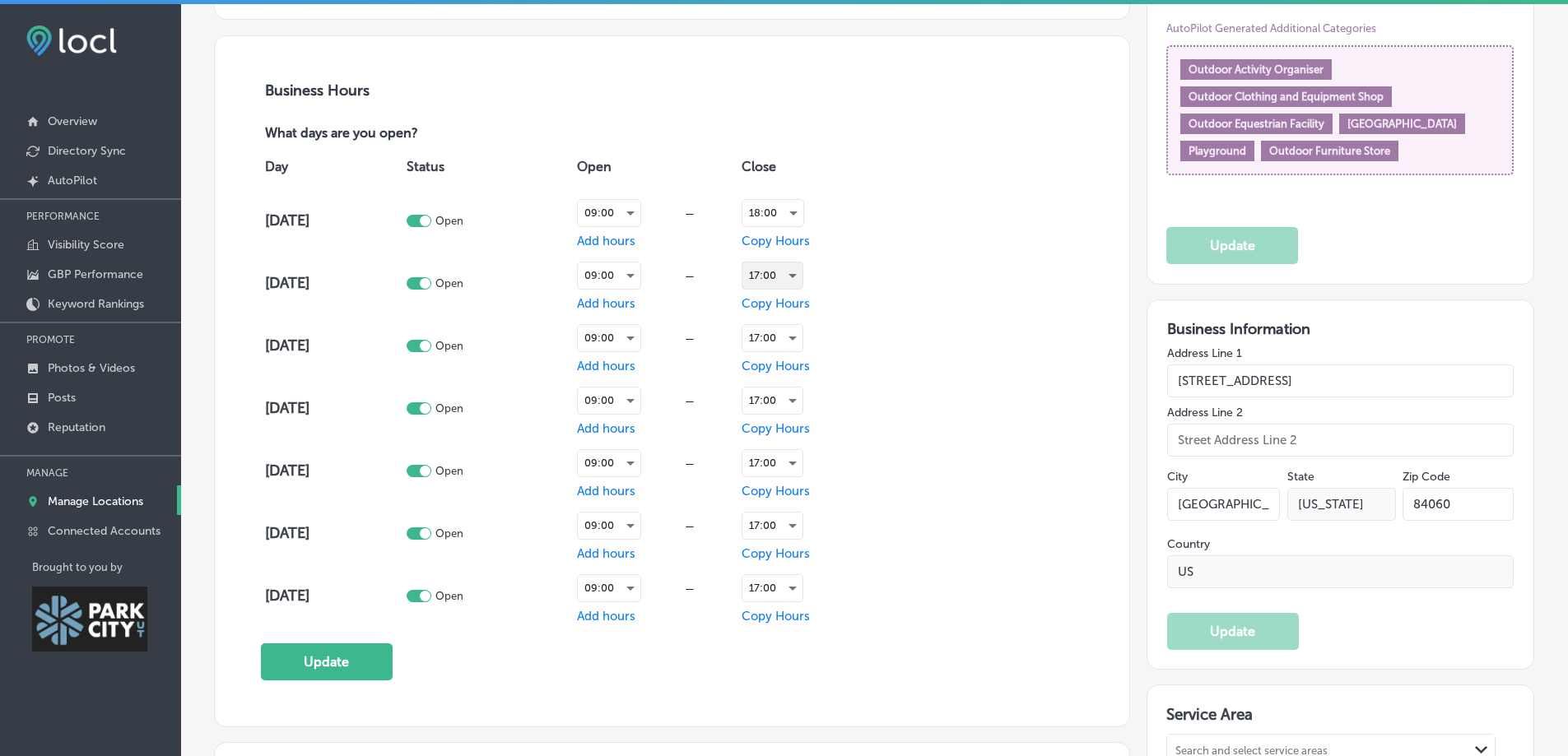
click at [765, 277] on div "17:00" at bounding box center [772, 275] width 60 height 26
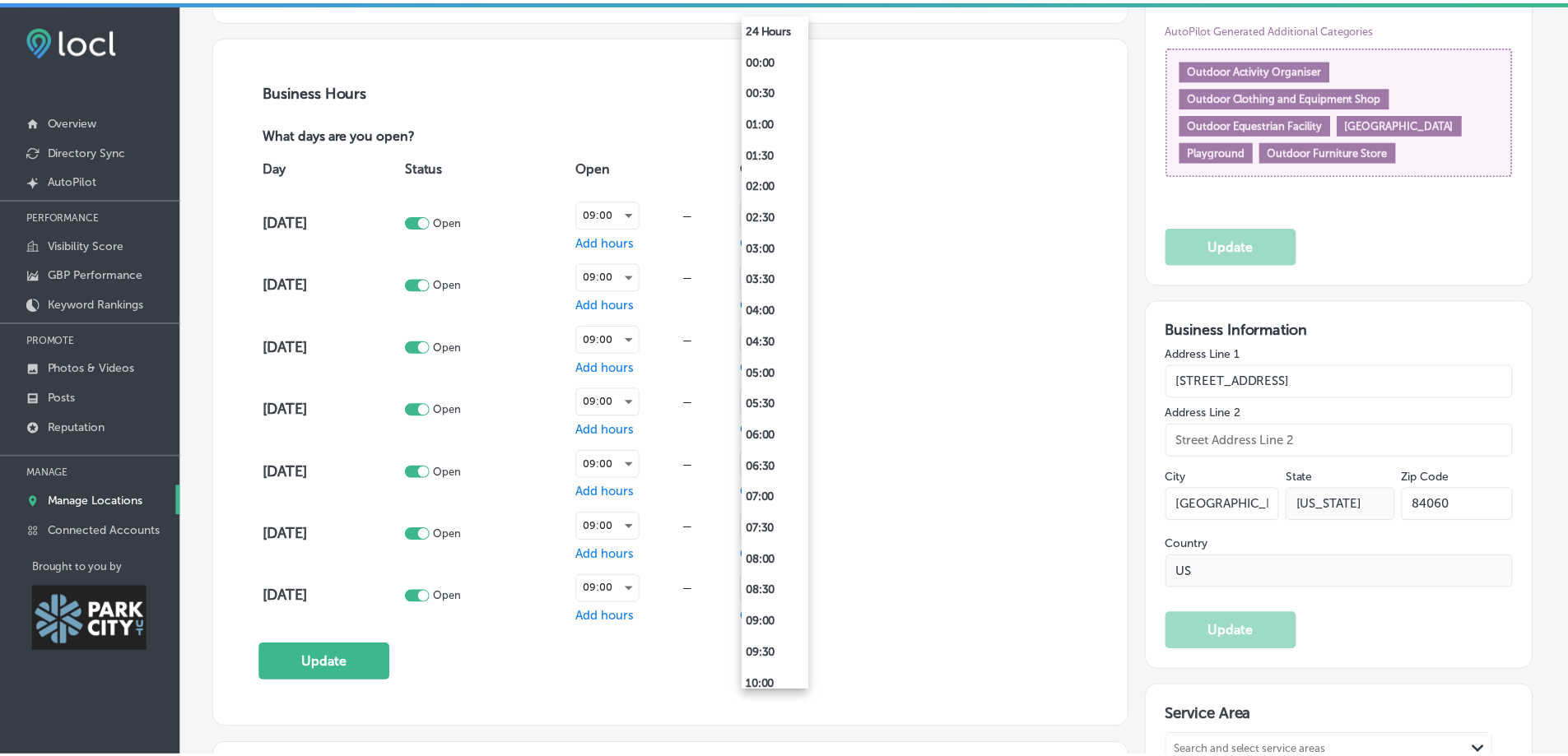
scroll to position [772, 0]
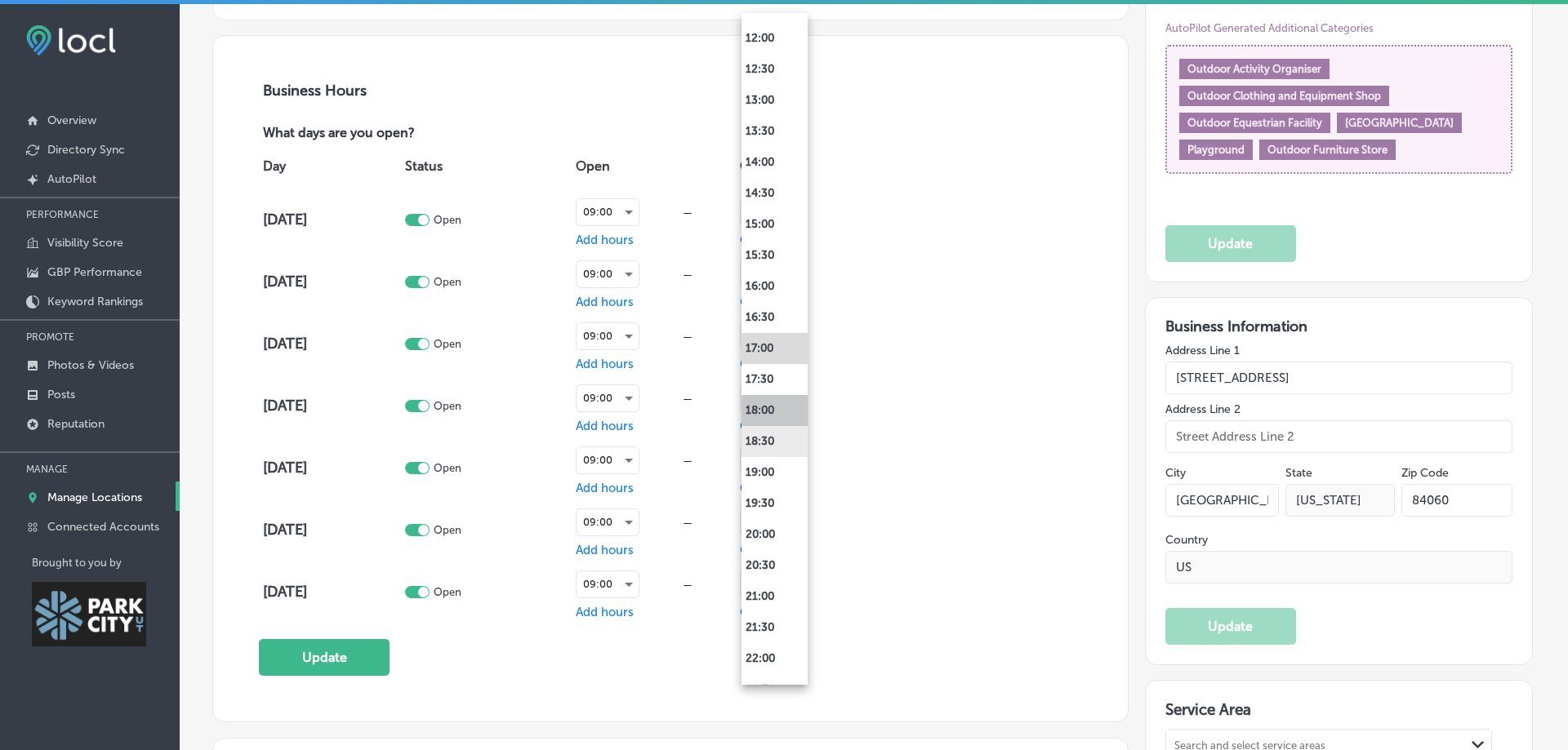
drag, startPoint x: 773, startPoint y: 413, endPoint x: 790, endPoint y: 429, distance: 23.3
click at [773, 414] on li "18:00" at bounding box center [775, 410] width 66 height 31
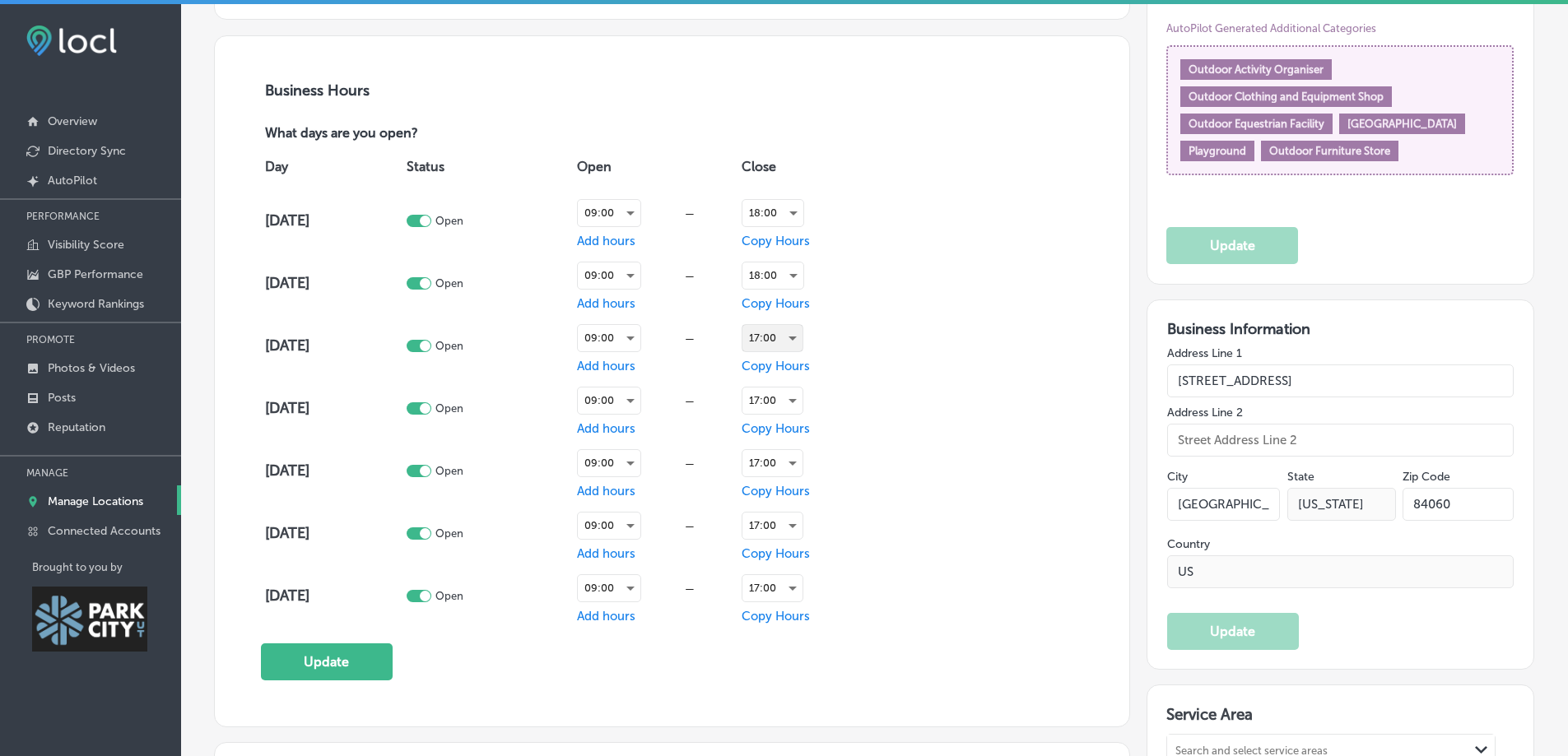
click at [768, 326] on div "17:00" at bounding box center [772, 337] width 60 height 26
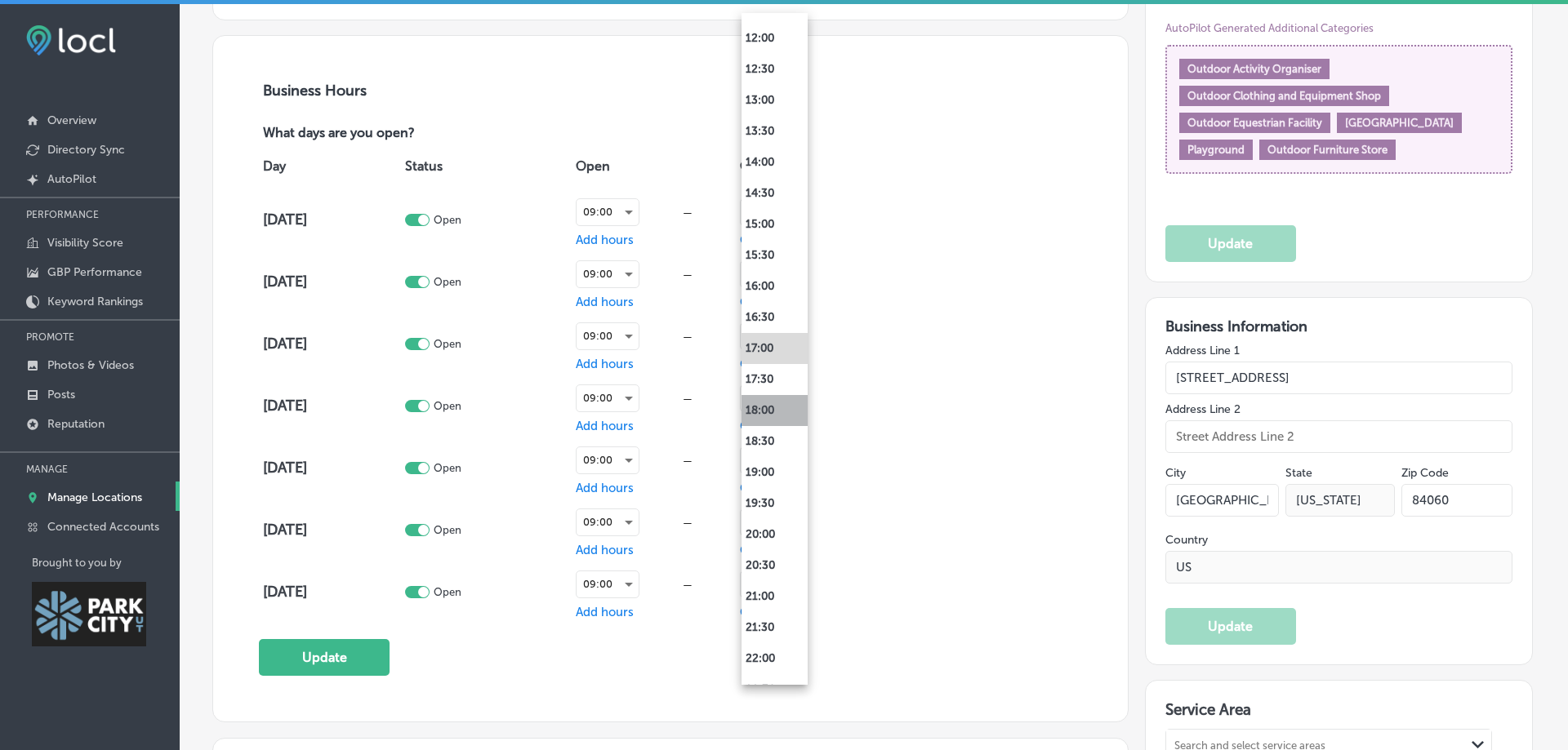
drag, startPoint x: 767, startPoint y: 402, endPoint x: 818, endPoint y: 439, distance: 63.0
click at [767, 403] on li "18:00" at bounding box center [775, 410] width 66 height 31
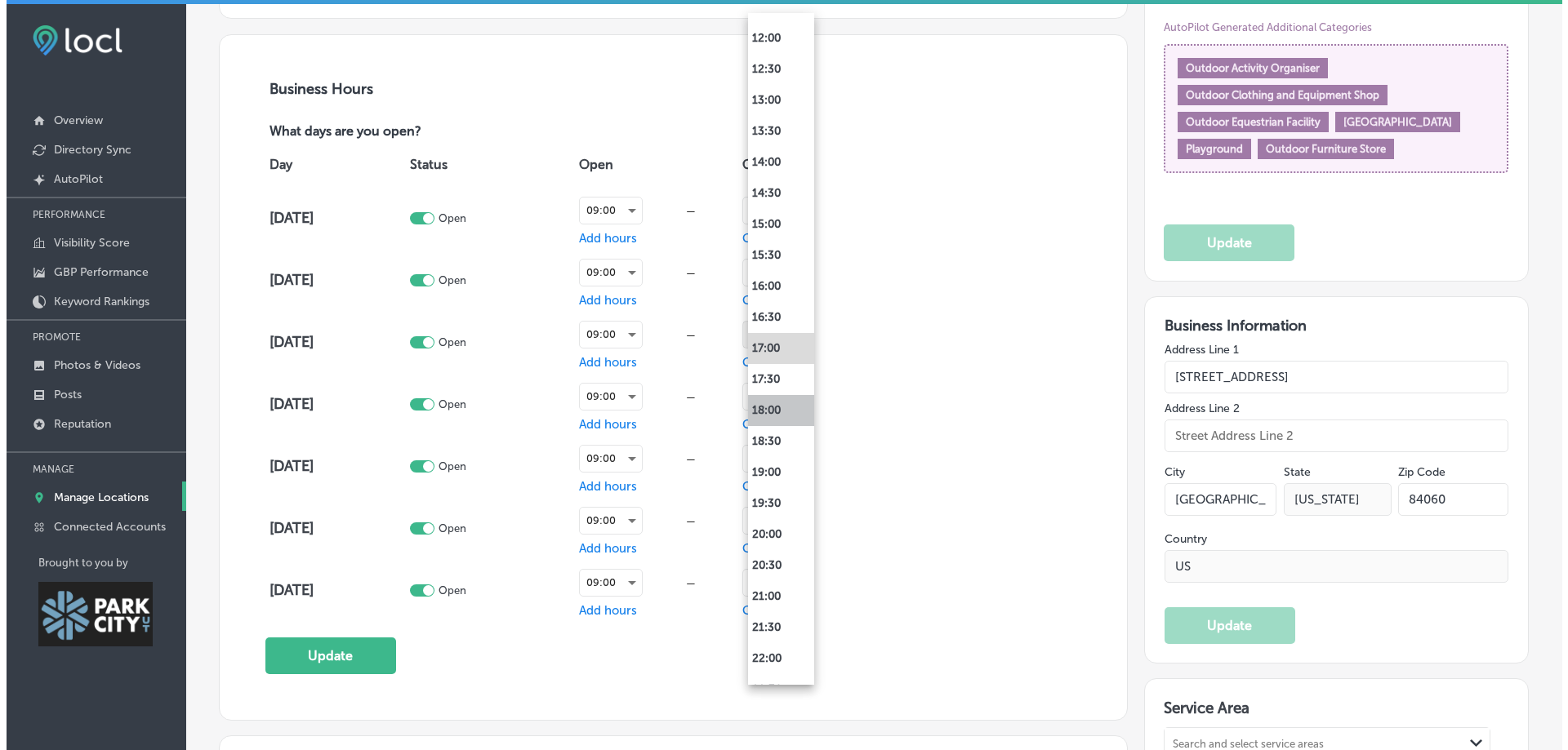
scroll to position [1143, 0]
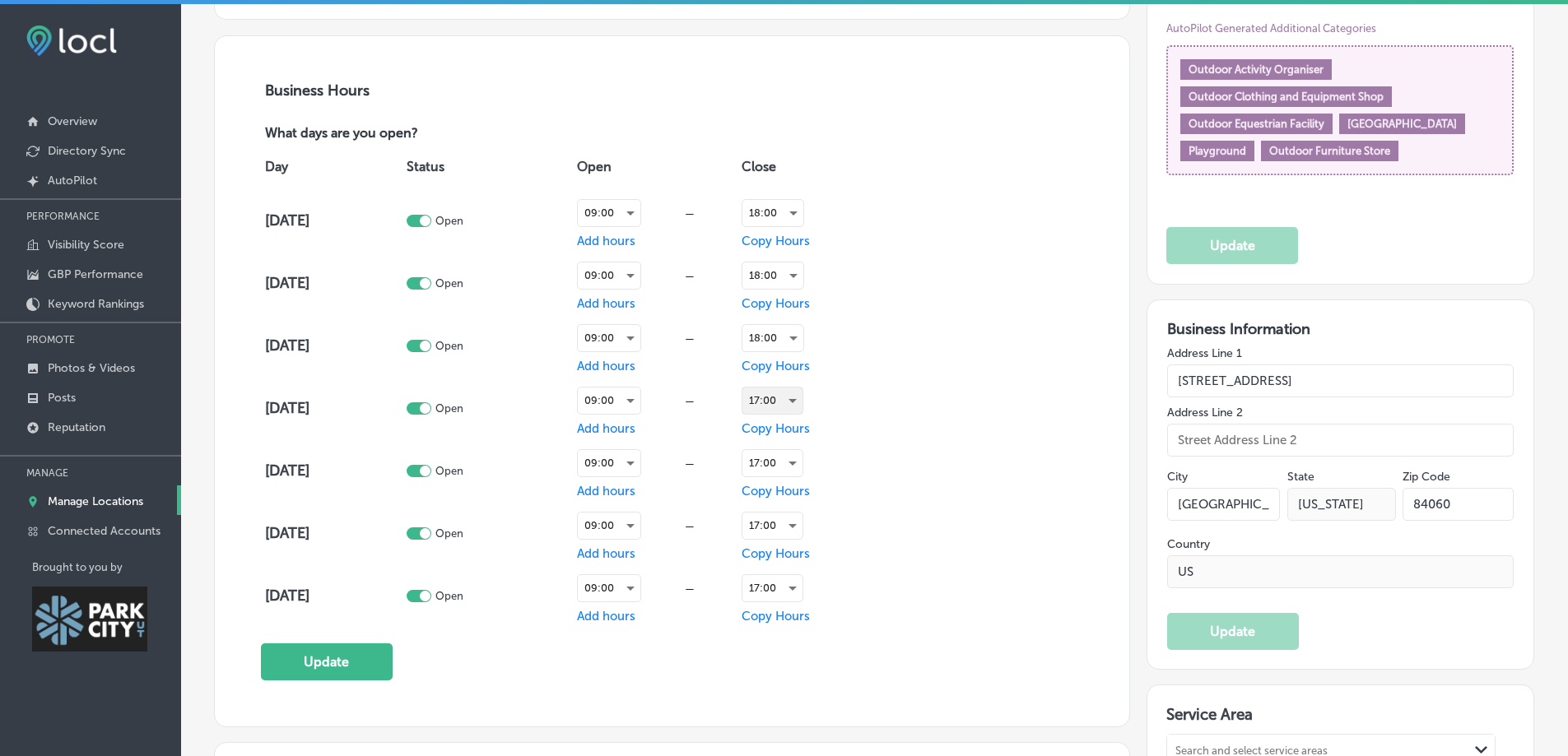
click at [771, 401] on div "17:00" at bounding box center [772, 400] width 60 height 26
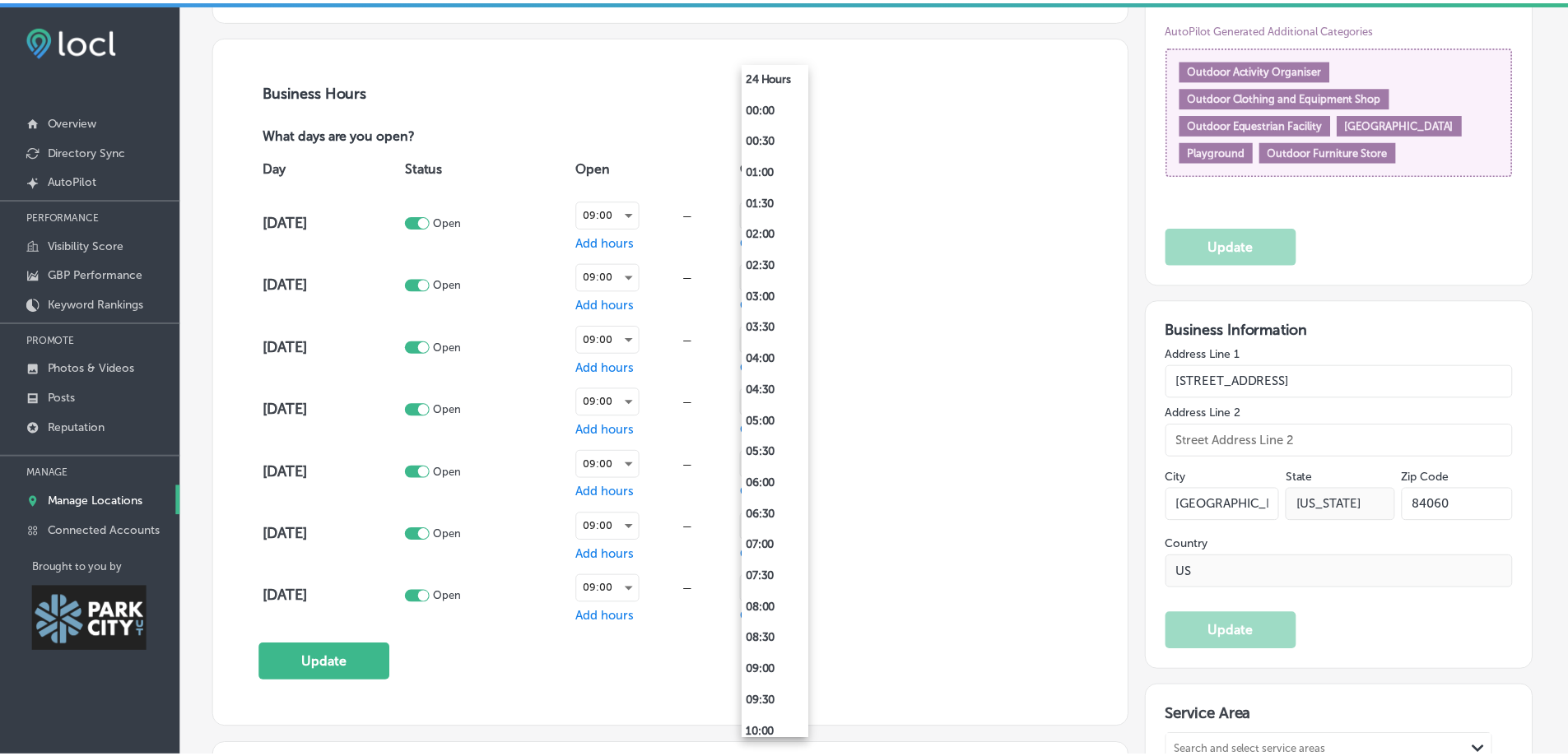
scroll to position [772, 0]
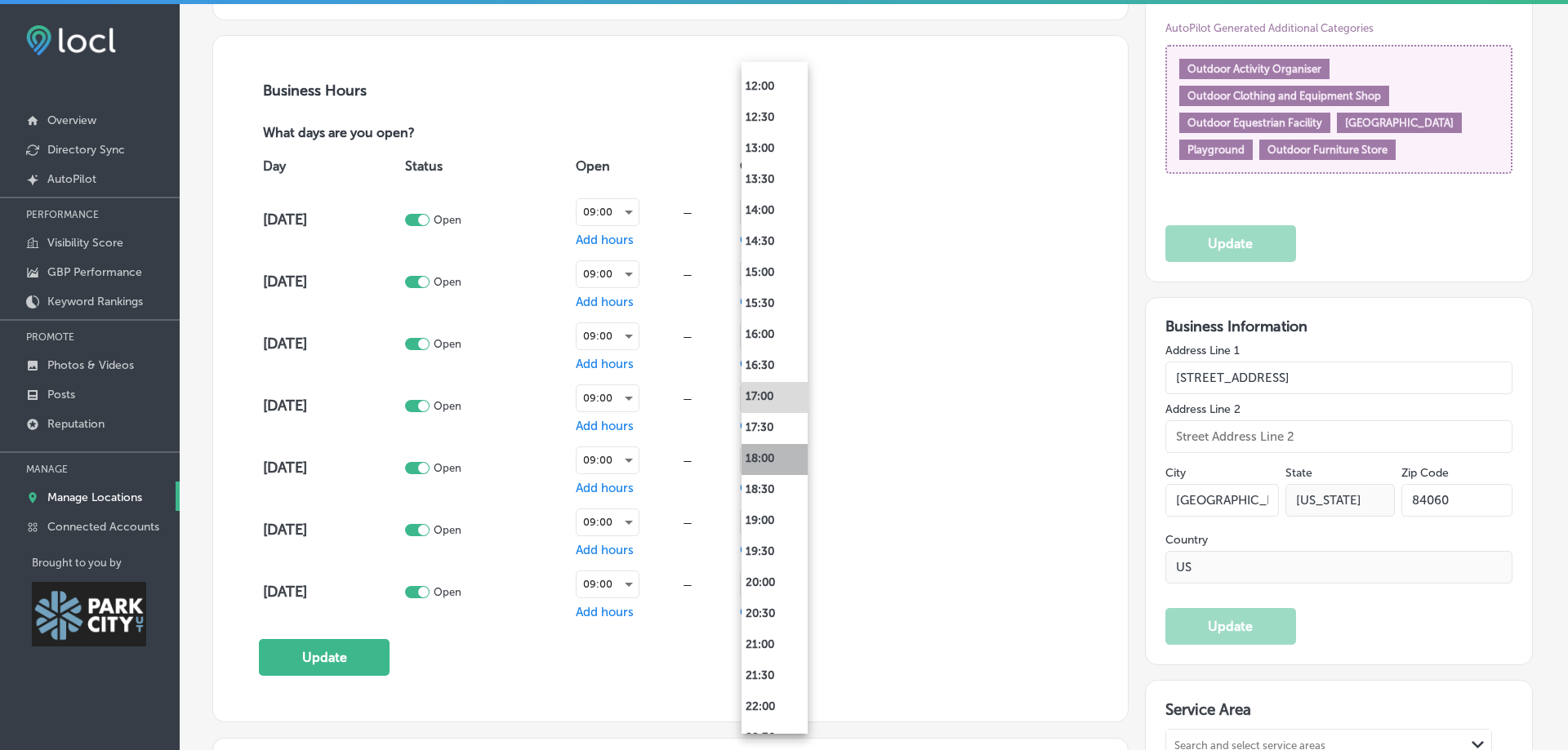
click at [767, 457] on li "18:00" at bounding box center [775, 459] width 66 height 31
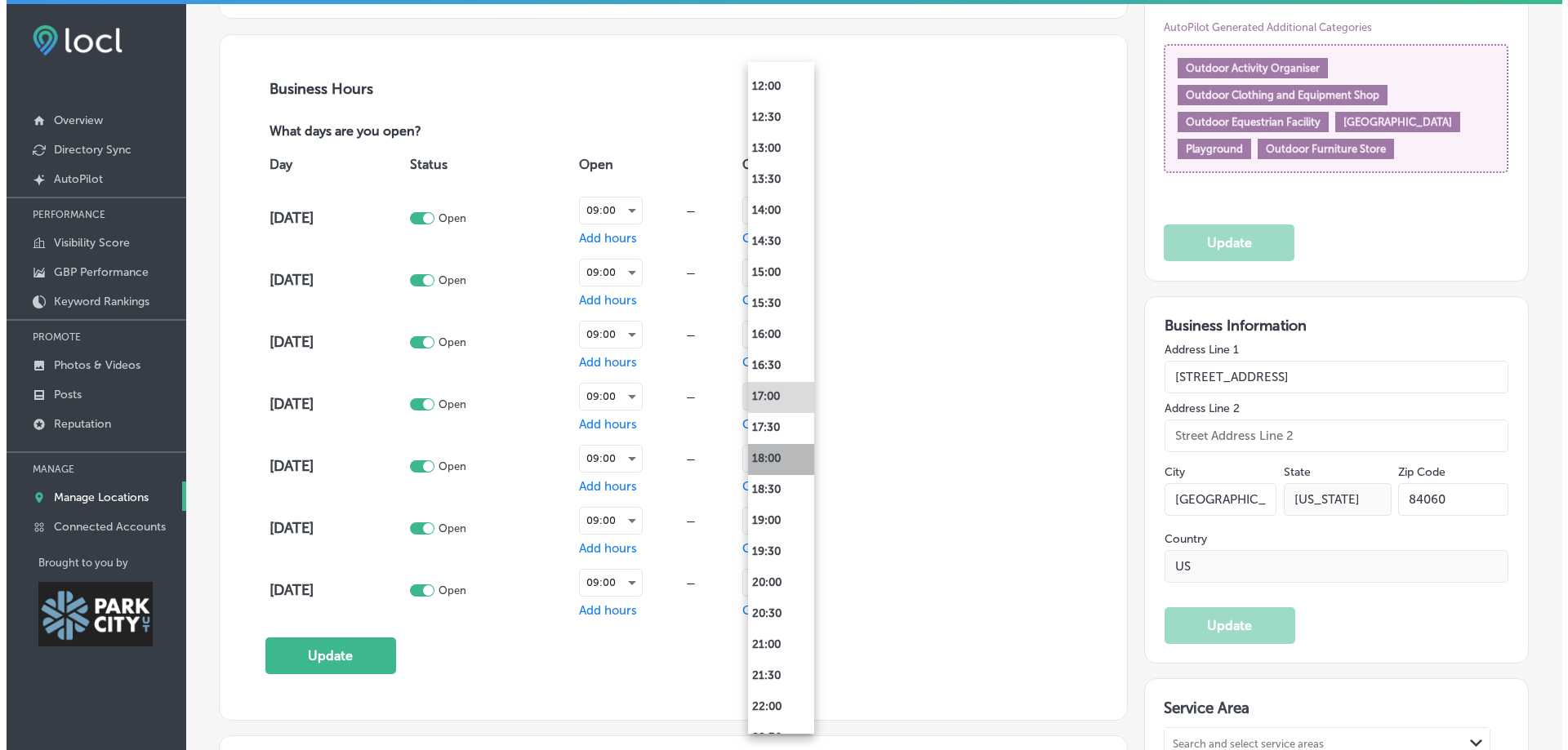
scroll to position [1143, 0]
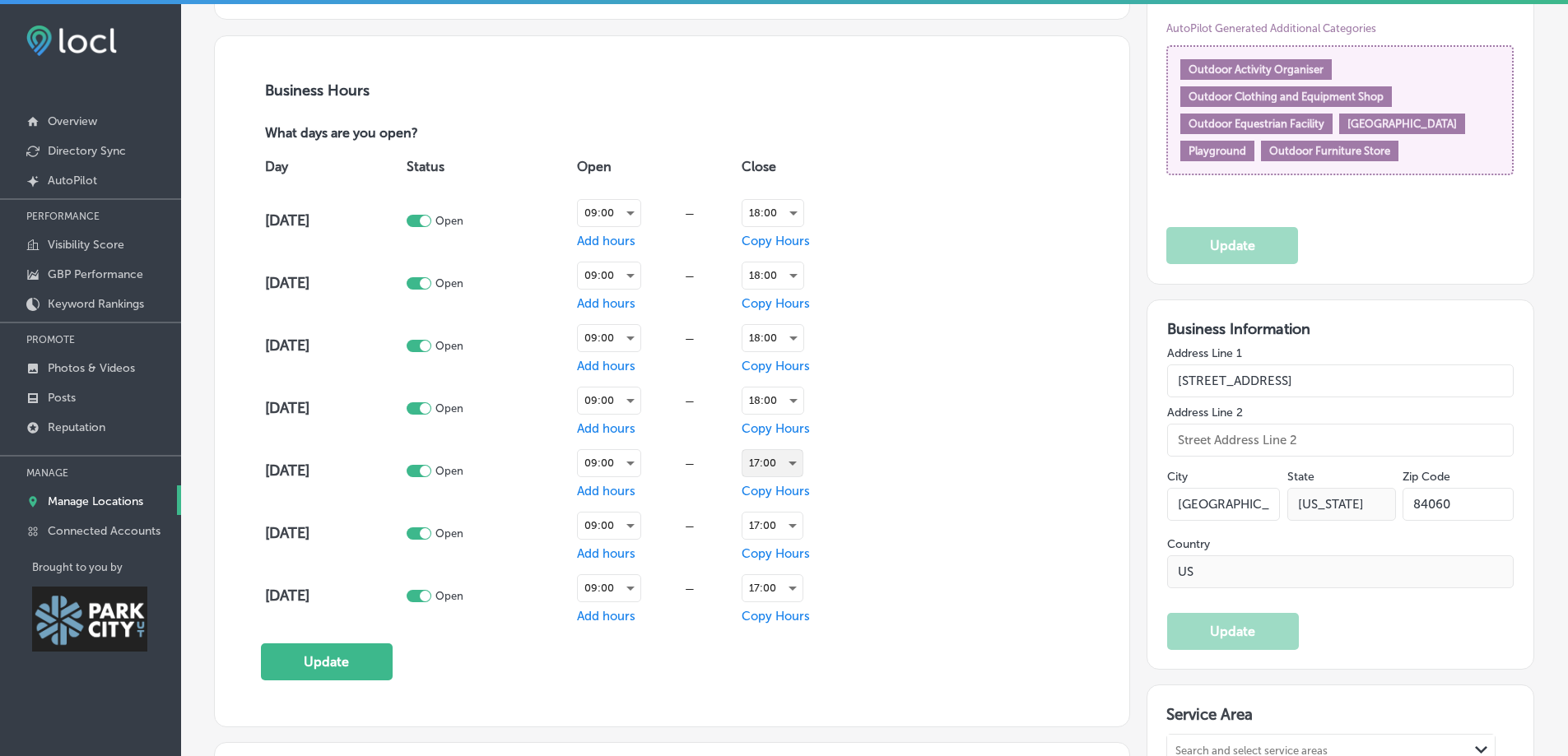
click at [763, 460] on div "17:00" at bounding box center [772, 463] width 60 height 26
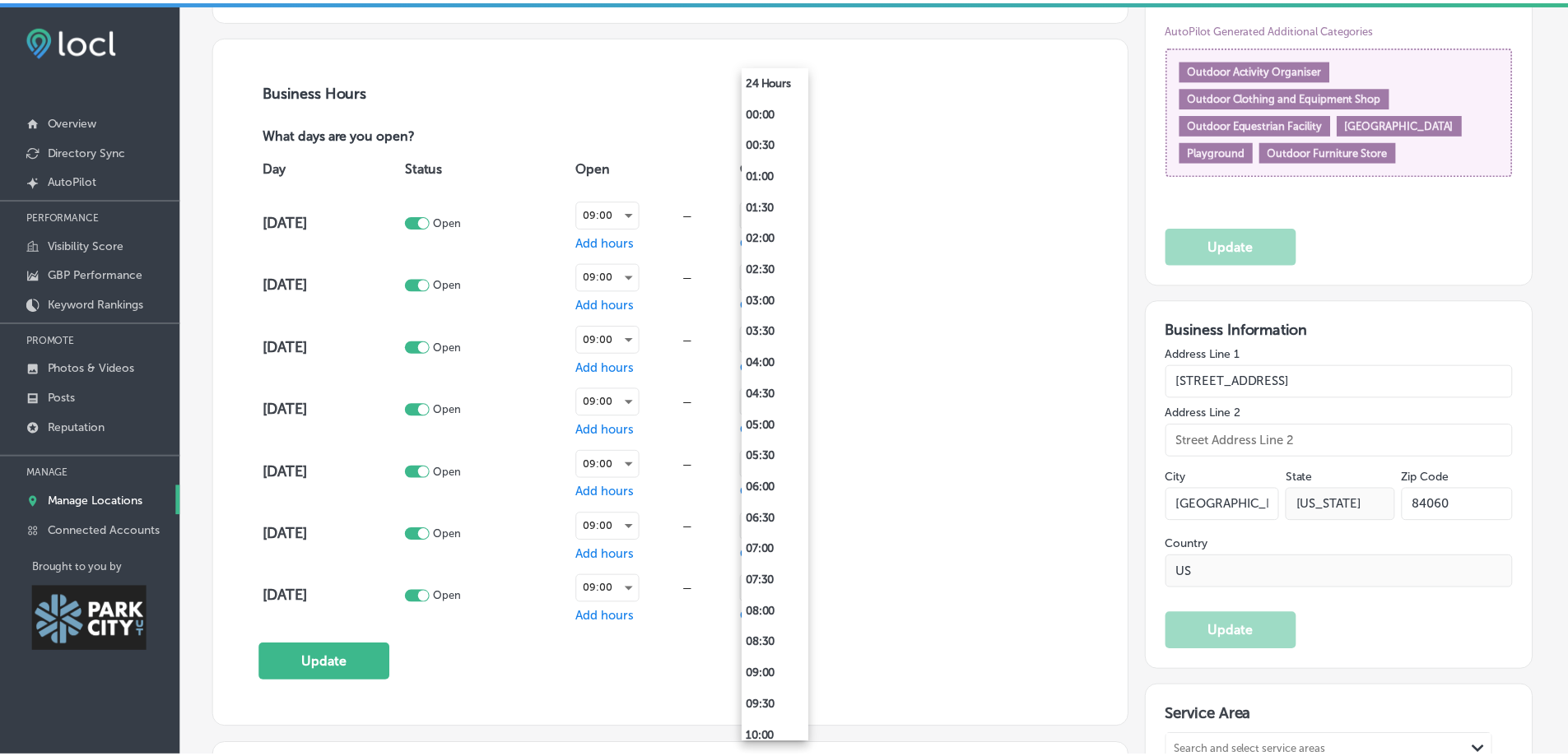
scroll to position [772, 0]
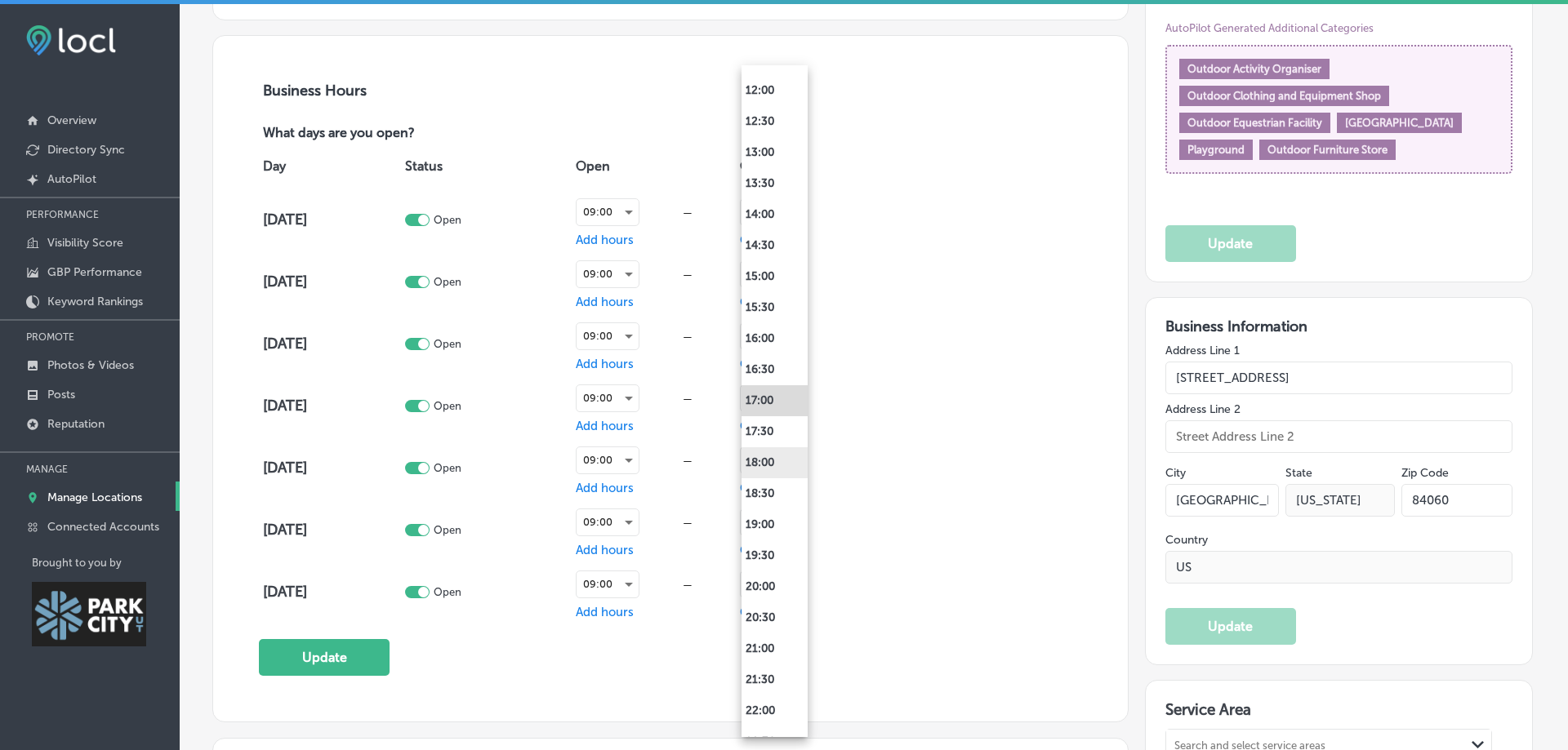
click at [770, 456] on li "18:00" at bounding box center [775, 462] width 66 height 31
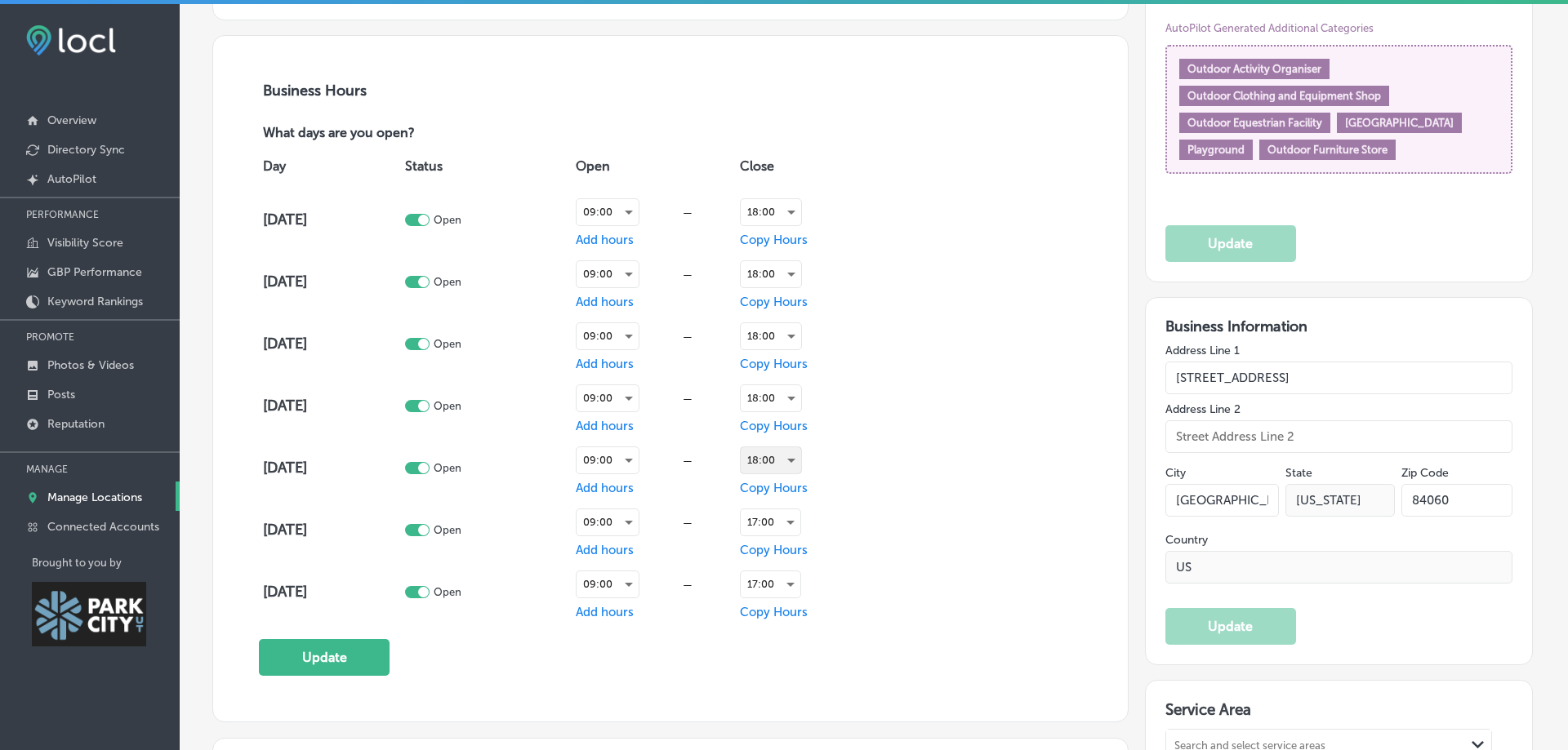
scroll to position [1143, 0]
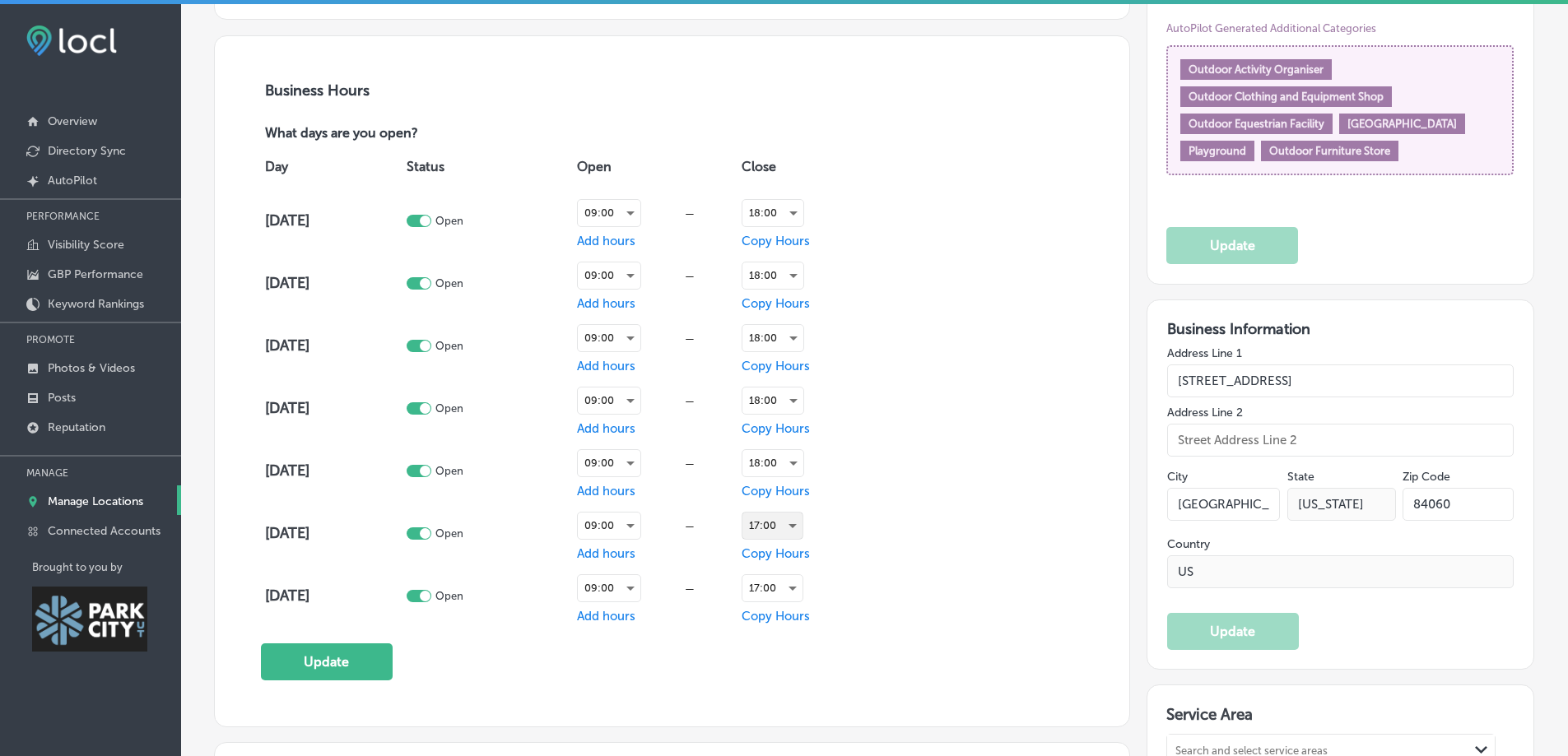
click at [776, 516] on div "17:00" at bounding box center [772, 525] width 60 height 26
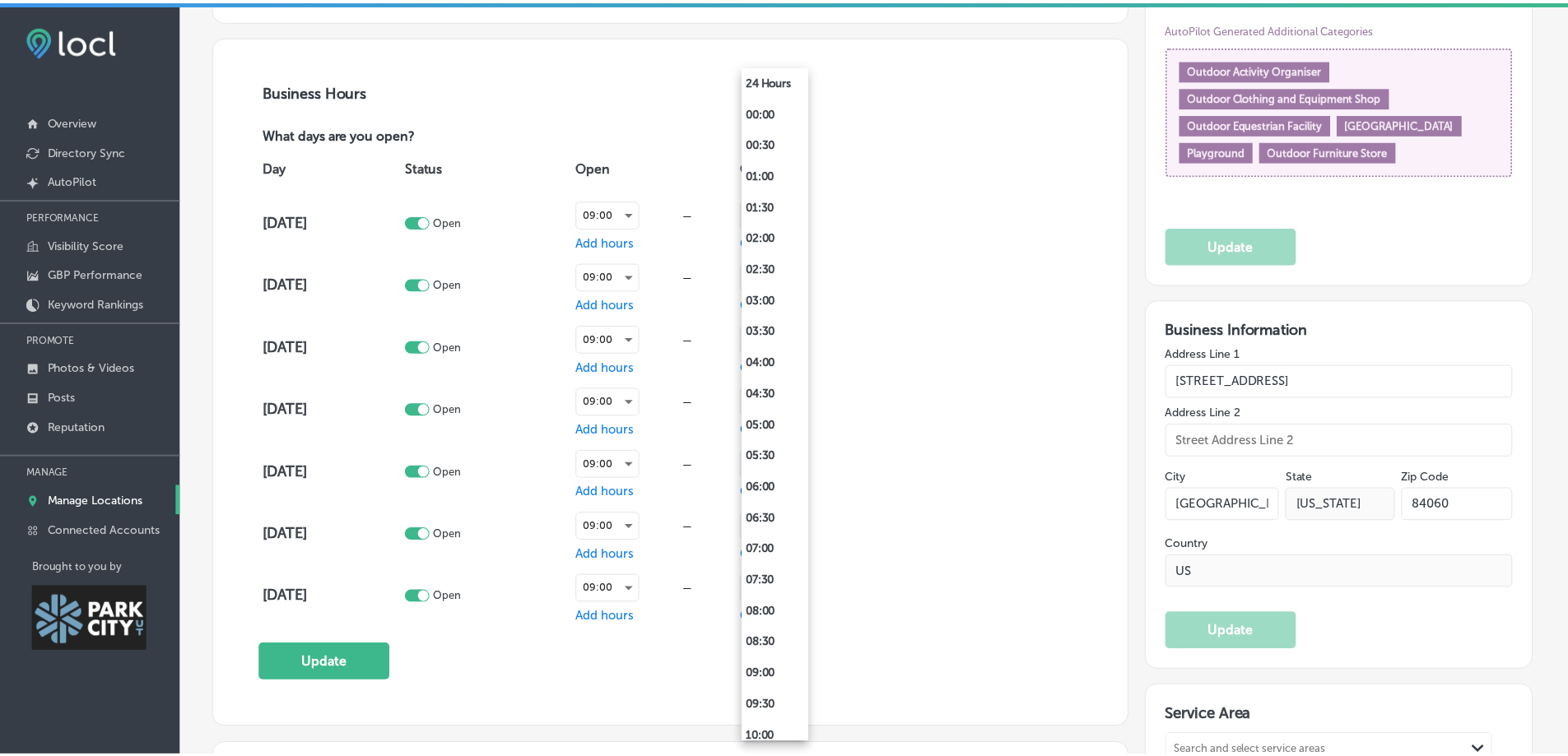
scroll to position [772, 0]
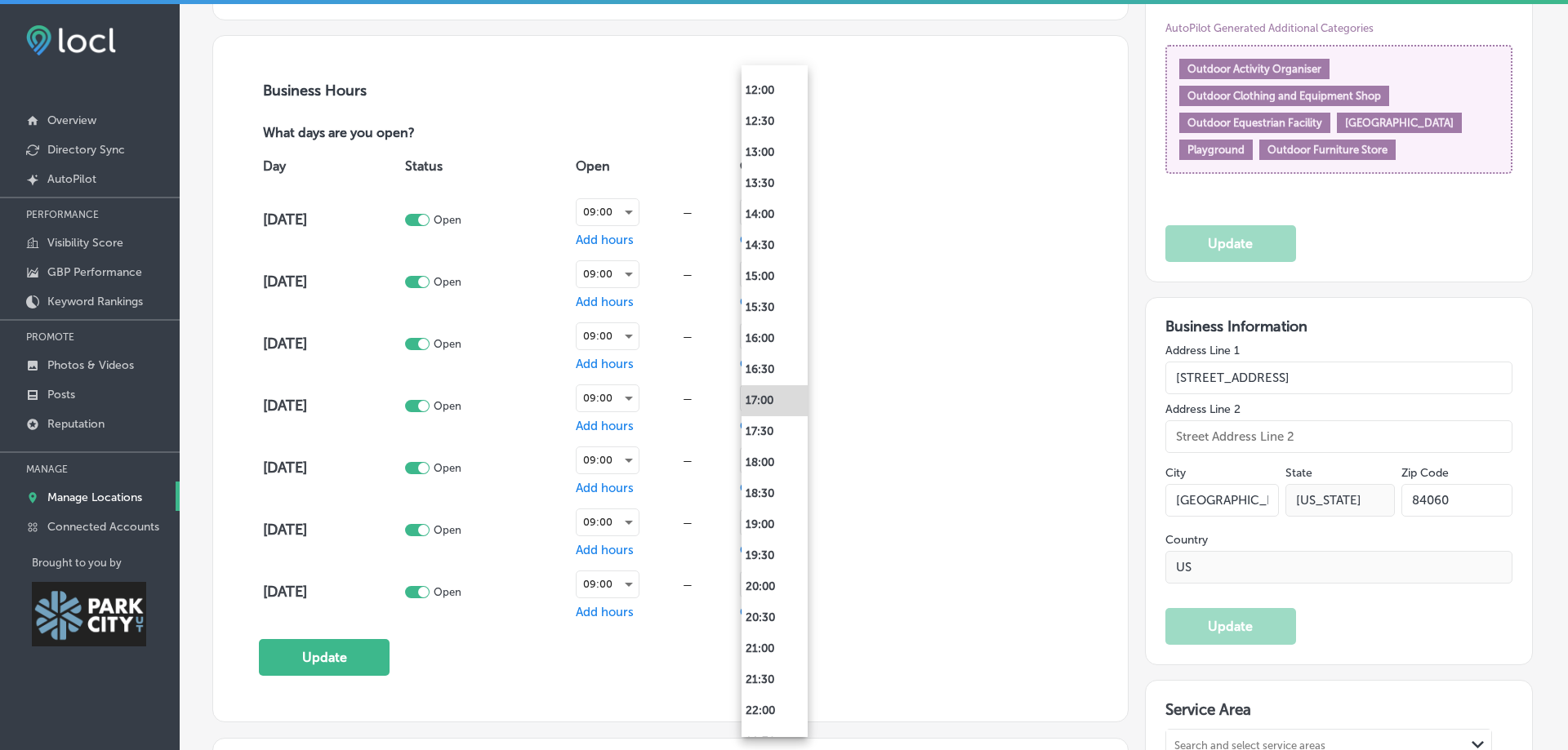
drag, startPoint x: 766, startPoint y: 462, endPoint x: 896, endPoint y: 513, distance: 139.6
click at [766, 461] on li "18:00" at bounding box center [775, 462] width 66 height 31
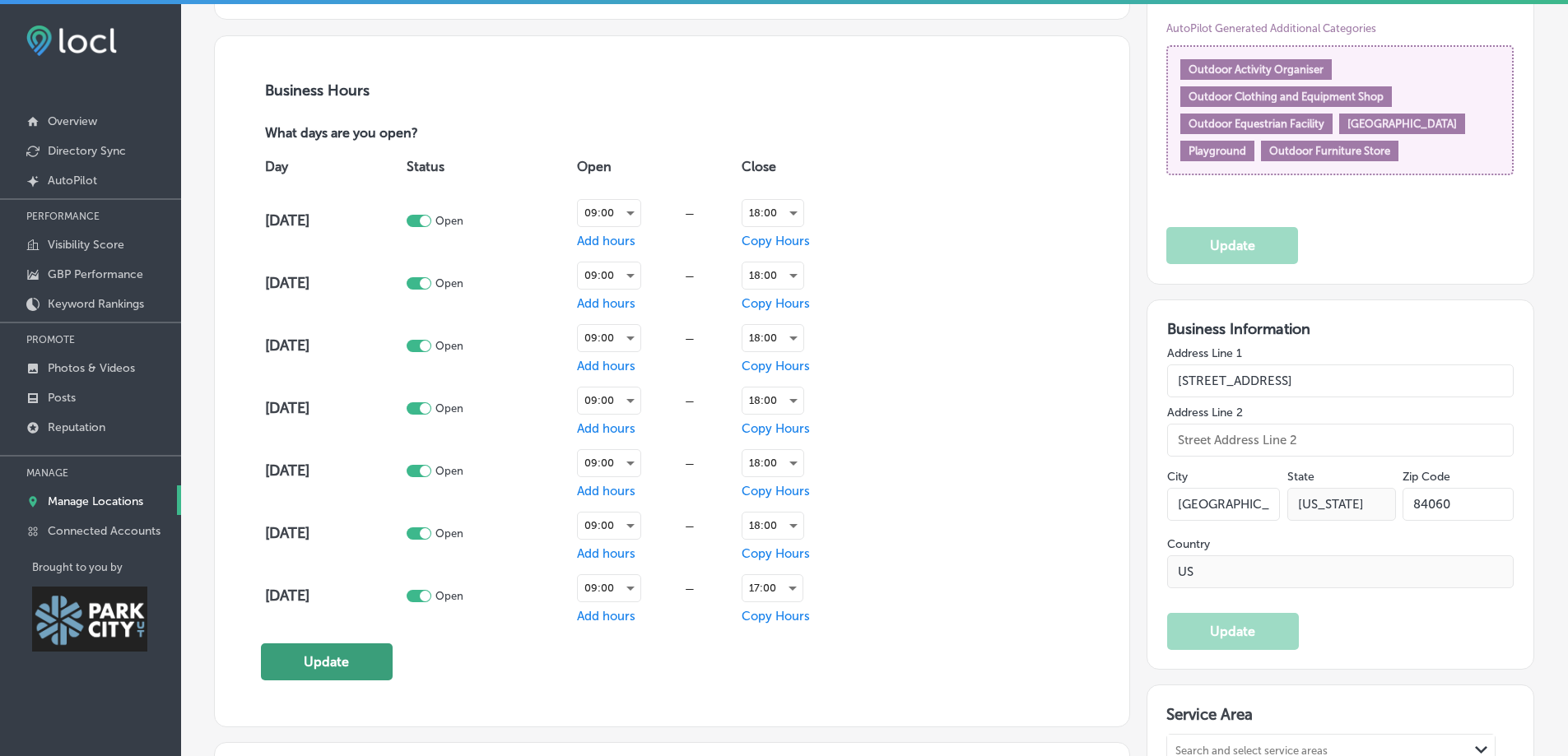
click at [314, 644] on button "Update" at bounding box center [326, 662] width 132 height 37
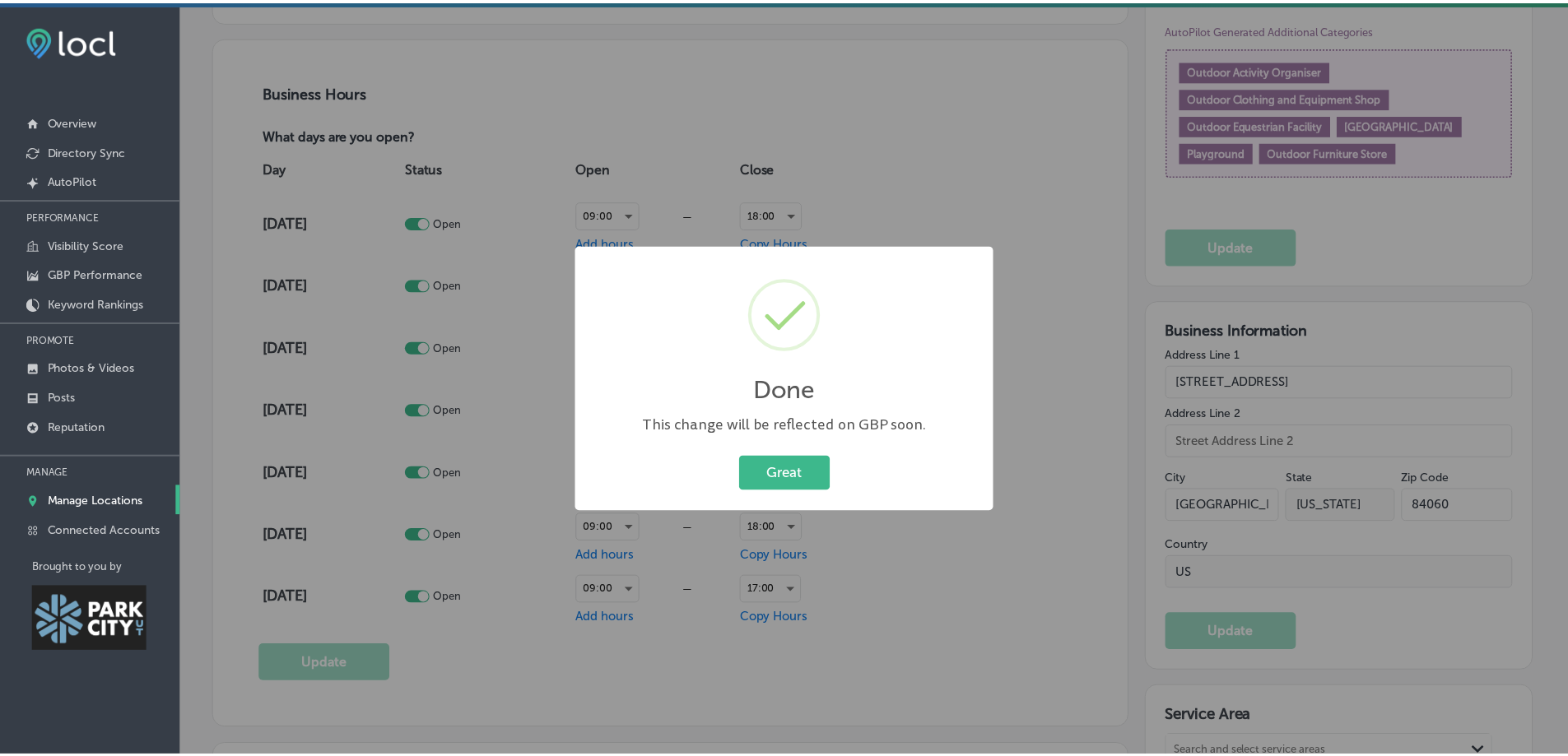
scroll to position [1153, 0]
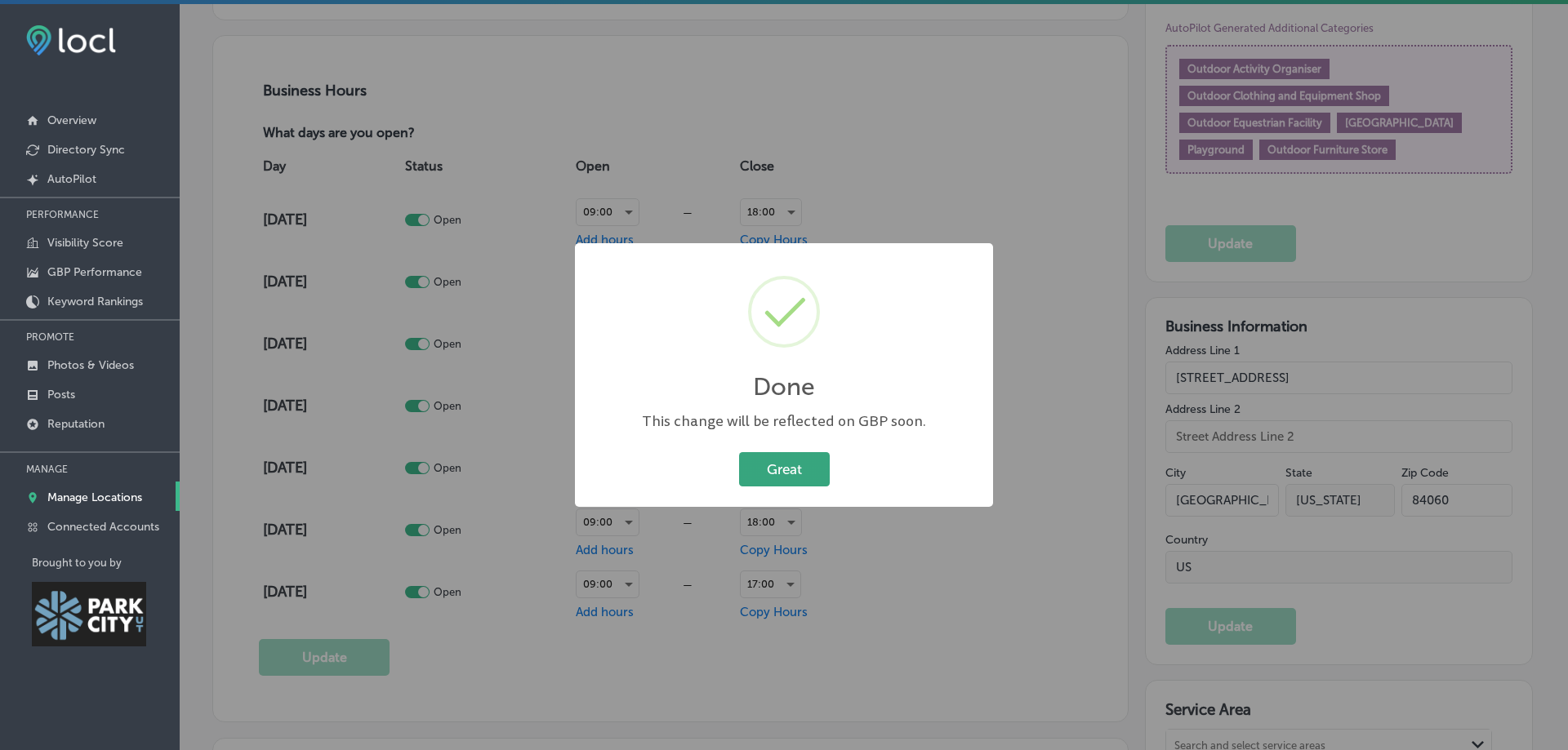
click at [793, 474] on button "Great" at bounding box center [785, 469] width 91 height 34
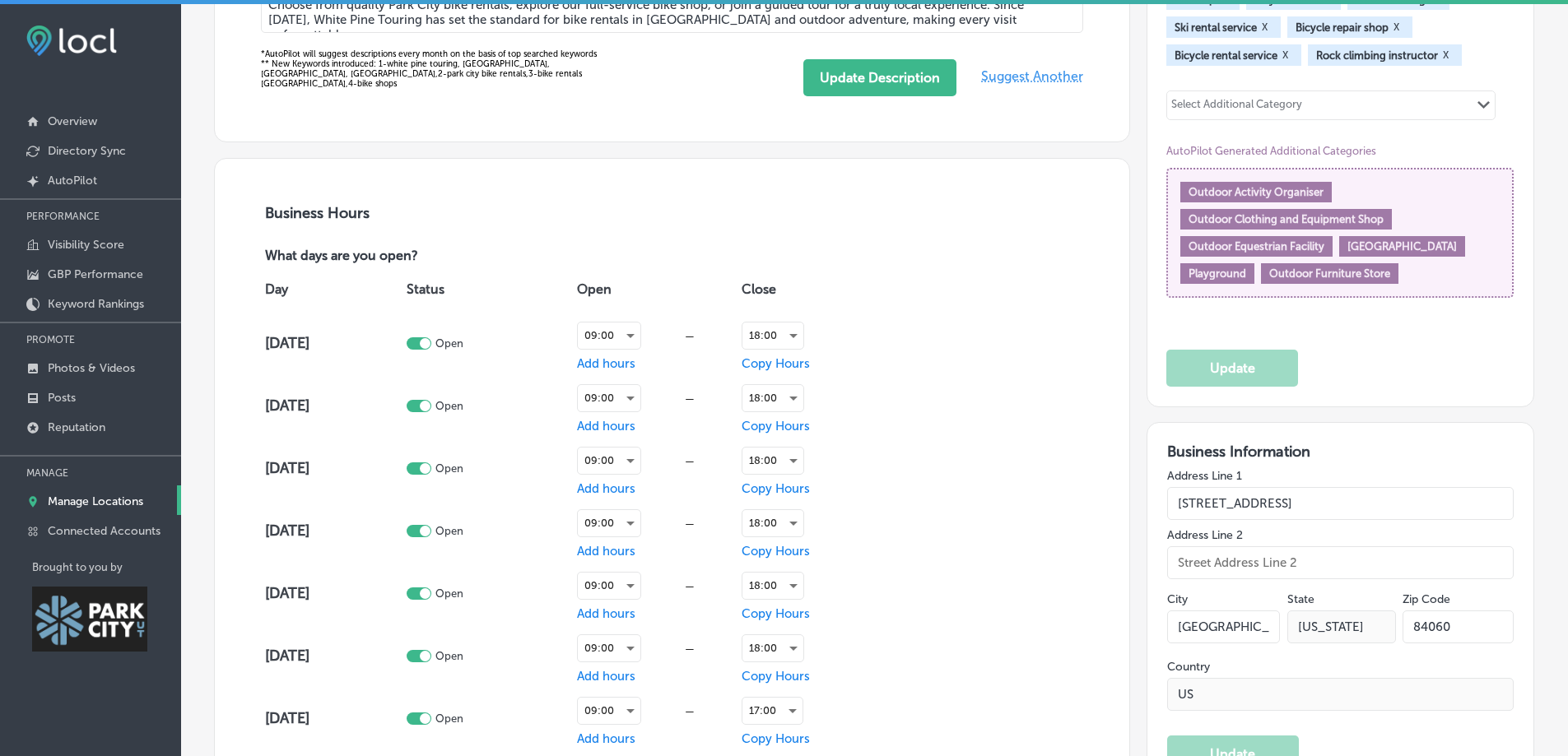
scroll to position [905, 0]
